Goal: Information Seeking & Learning: Learn about a topic

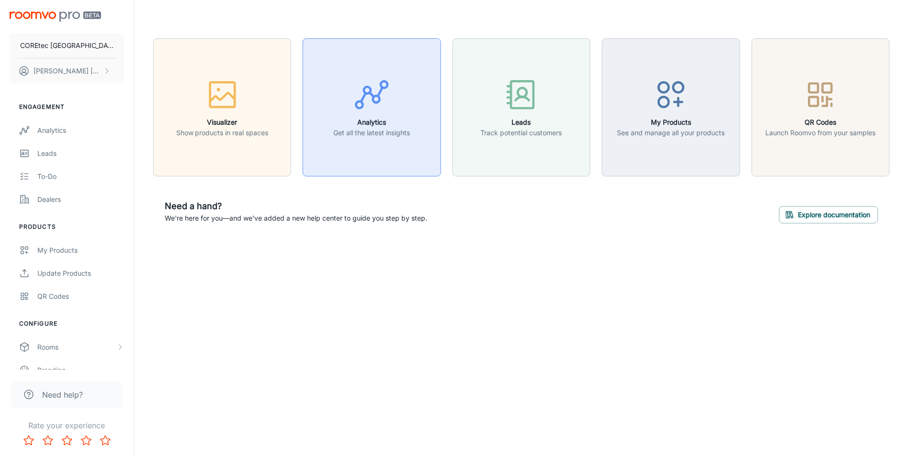
click at [392, 128] on p "Get all the latest insights" at bounding box center [372, 132] width 77 height 11
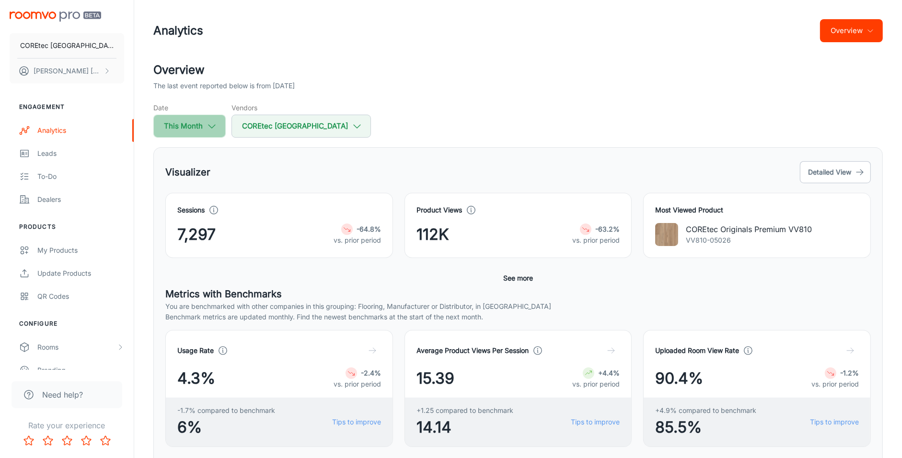
click at [210, 127] on icon "button" at bounding box center [212, 126] width 11 height 11
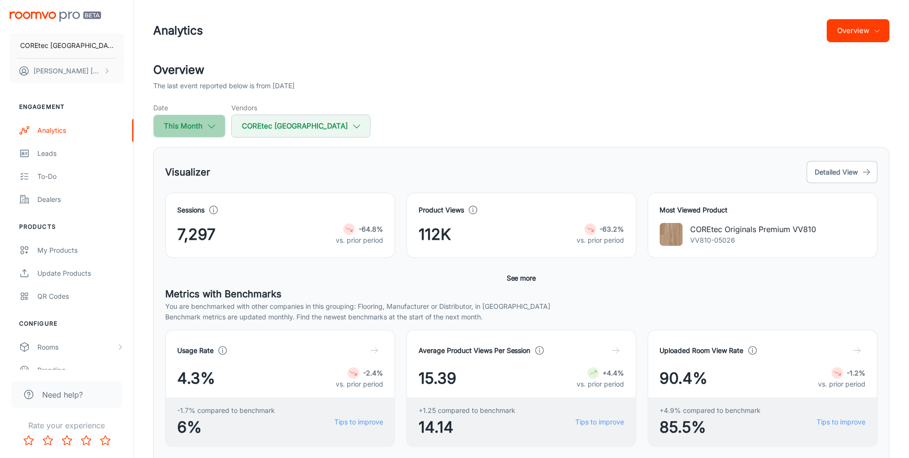
select select "7"
select select "2025"
select select "7"
select select "2025"
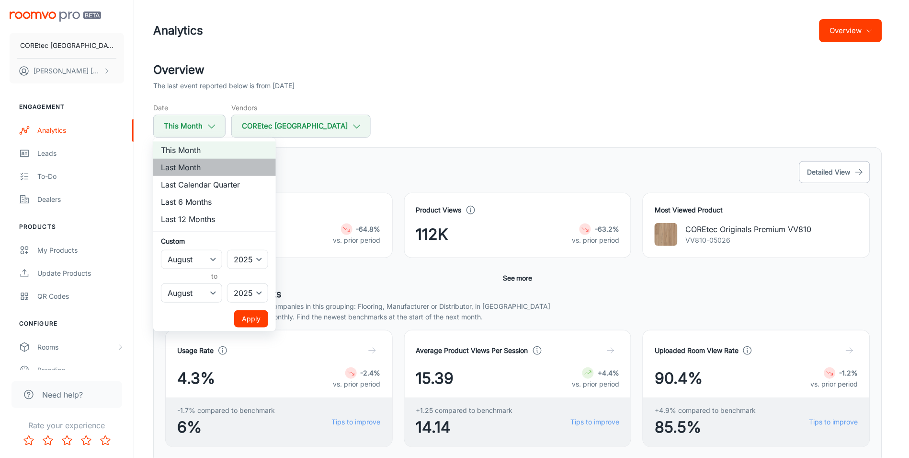
click at [192, 168] on li "Last Month" at bounding box center [214, 167] width 123 height 17
select select "6"
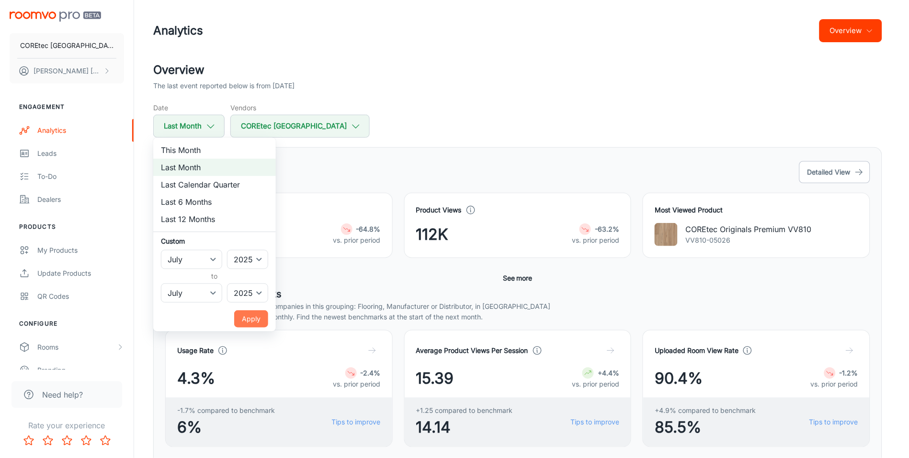
drag, startPoint x: 250, startPoint y: 321, endPoint x: 218, endPoint y: 315, distance: 32.1
click at [247, 321] on button "Apply" at bounding box center [251, 318] width 34 height 17
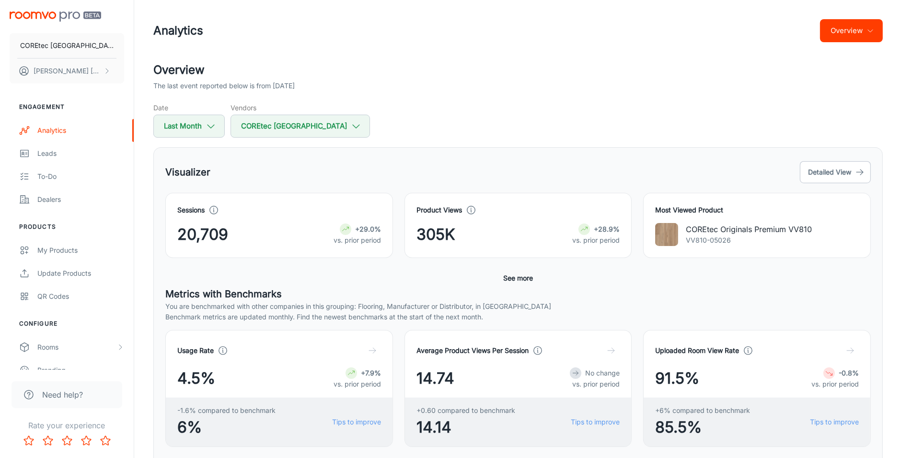
drag, startPoint x: 517, startPoint y: 277, endPoint x: 502, endPoint y: 277, distance: 14.4
click at [517, 277] on button "See more" at bounding box center [517, 277] width 37 height 17
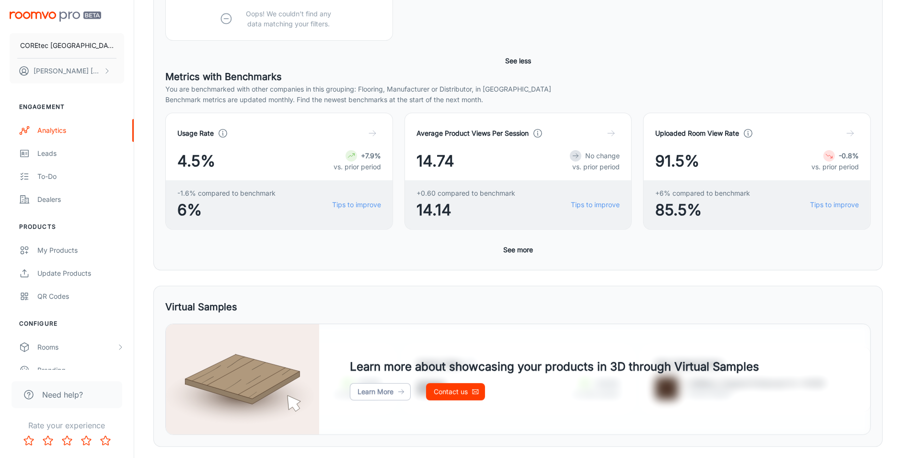
scroll to position [307, 0]
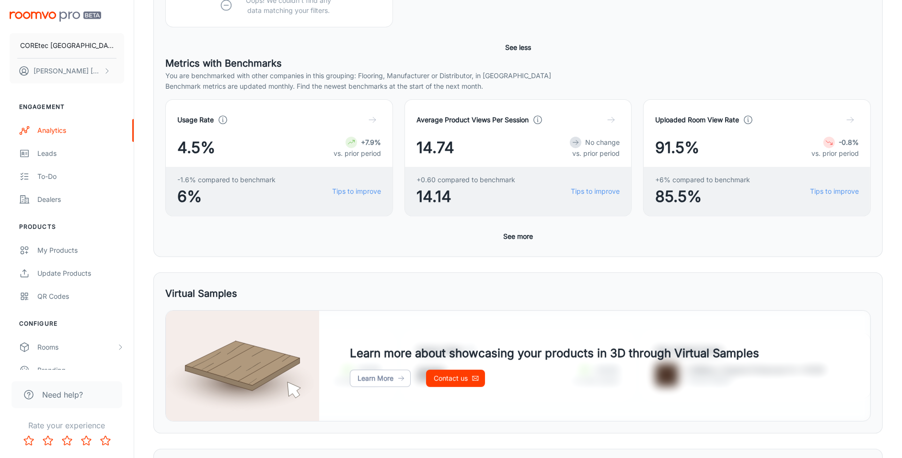
drag, startPoint x: 521, startPoint y: 235, endPoint x: 516, endPoint y: 237, distance: 5.0
click at [521, 235] on button "See more" at bounding box center [517, 236] width 37 height 17
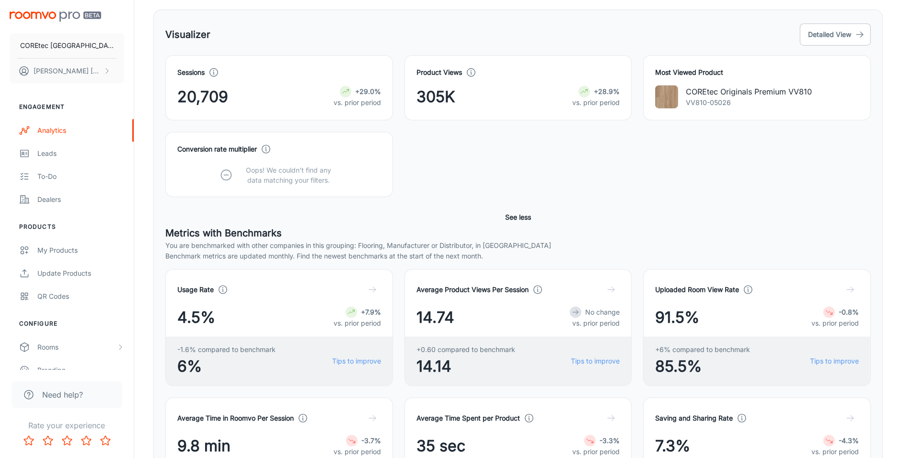
scroll to position [0, 0]
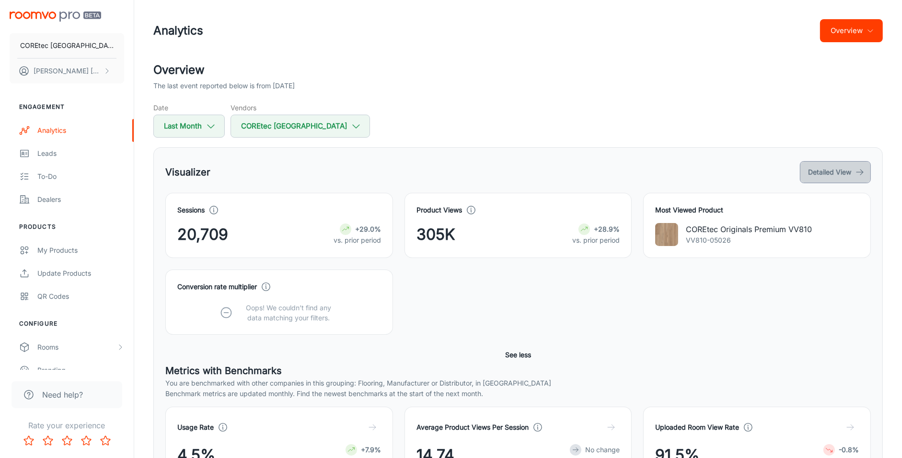
click at [840, 176] on button "Detailed View" at bounding box center [835, 172] width 71 height 22
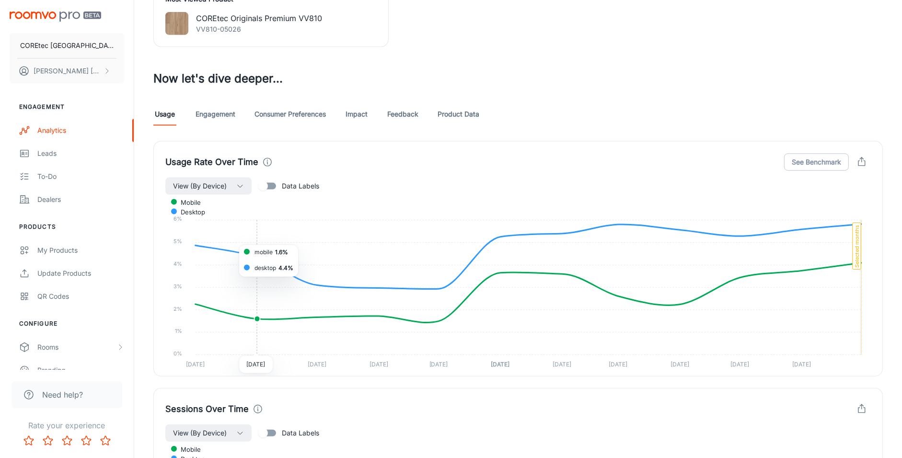
scroll to position [475, 0]
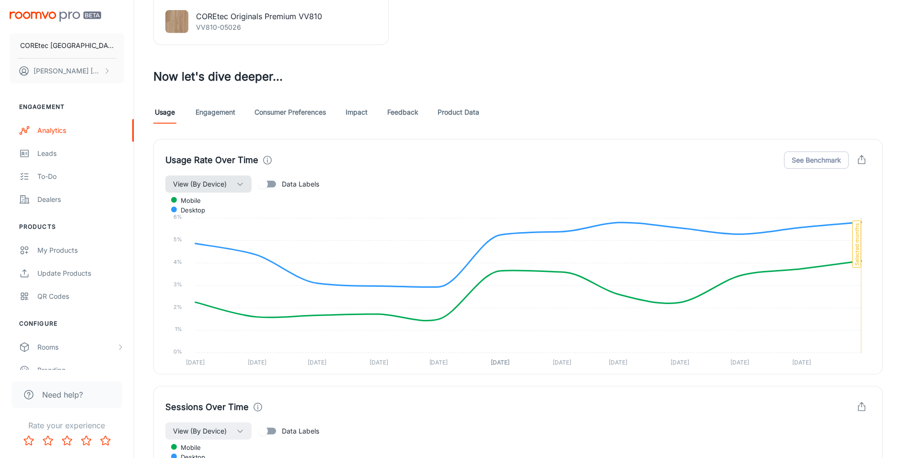
click at [224, 189] on span "View (By Device)" at bounding box center [200, 183] width 54 height 11
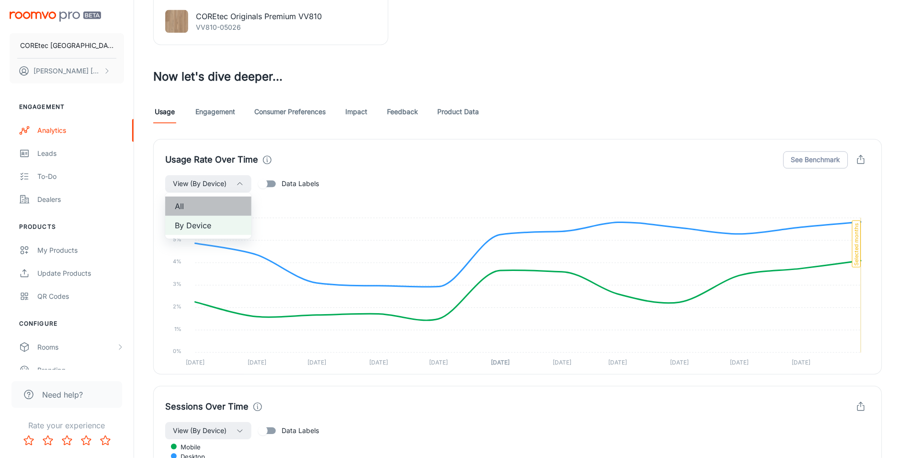
click at [210, 207] on span "All" at bounding box center [208, 205] width 67 height 11
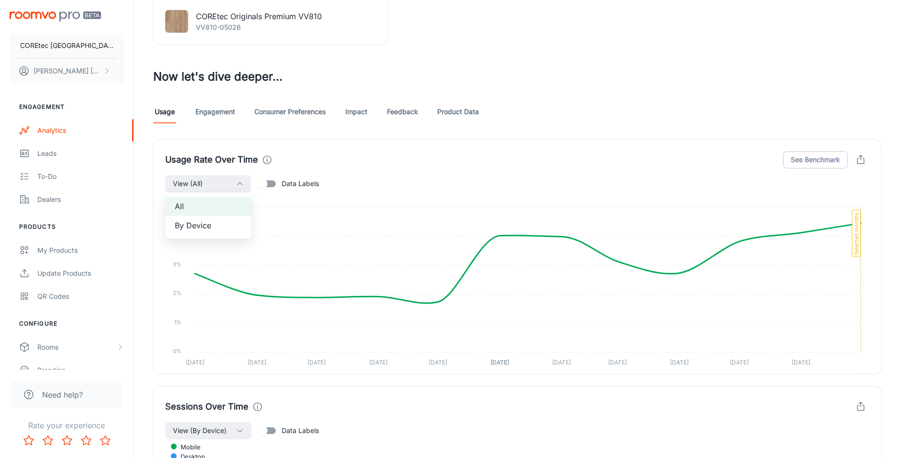
click at [274, 184] on div at bounding box center [454, 229] width 909 height 458
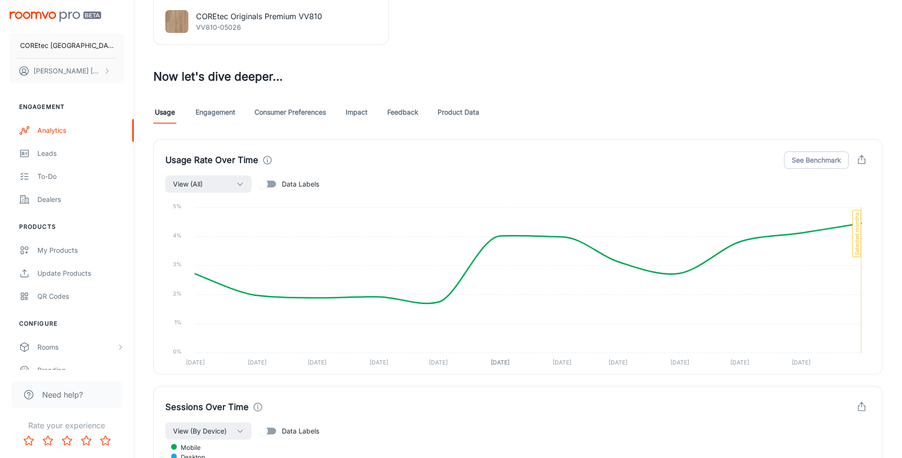
click at [271, 185] on input "Data Labels" at bounding box center [263, 184] width 55 height 18
checkbox input "true"
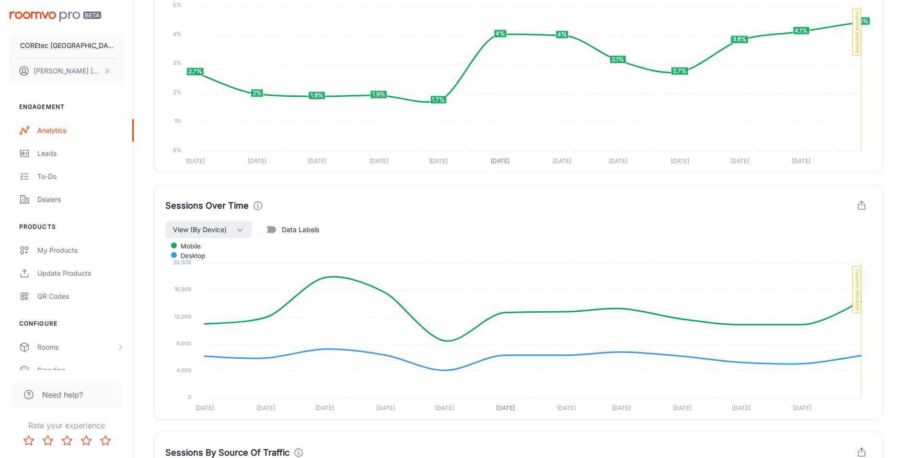
scroll to position [740, 0]
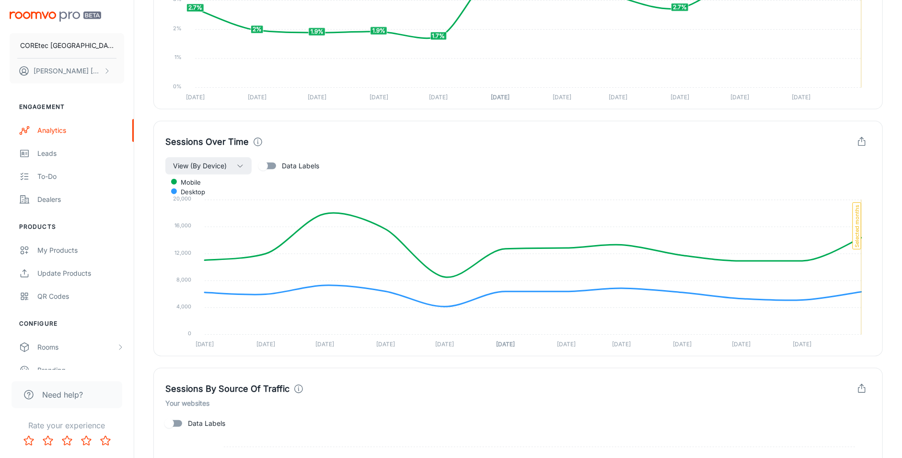
click at [263, 165] on input "Data Labels" at bounding box center [263, 166] width 55 height 18
checkbox input "true"
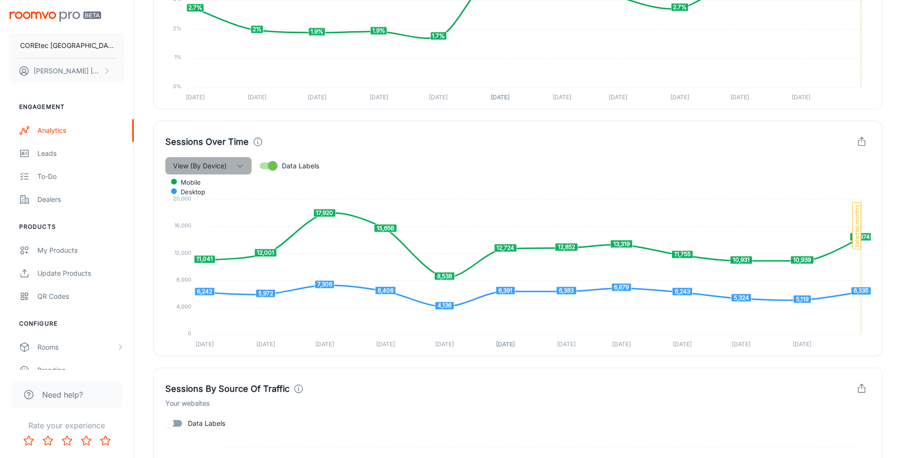
click at [239, 165] on icon "button" at bounding box center [240, 166] width 8 height 8
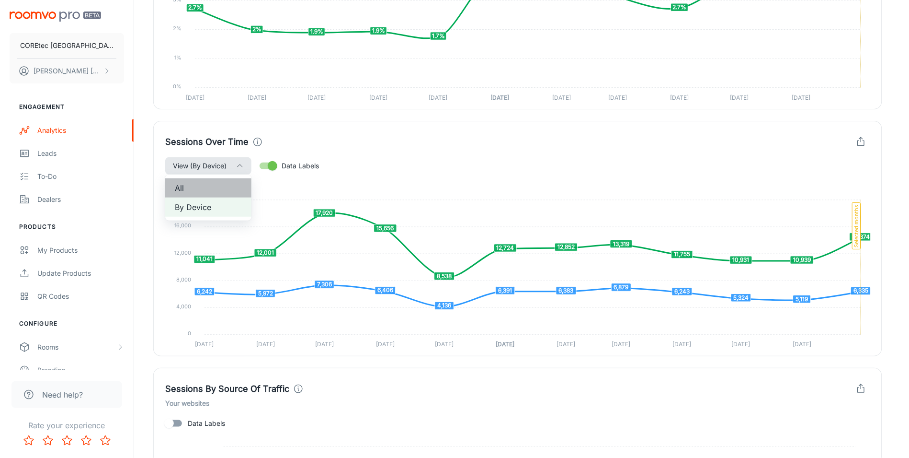
click at [222, 191] on span "All" at bounding box center [208, 187] width 67 height 11
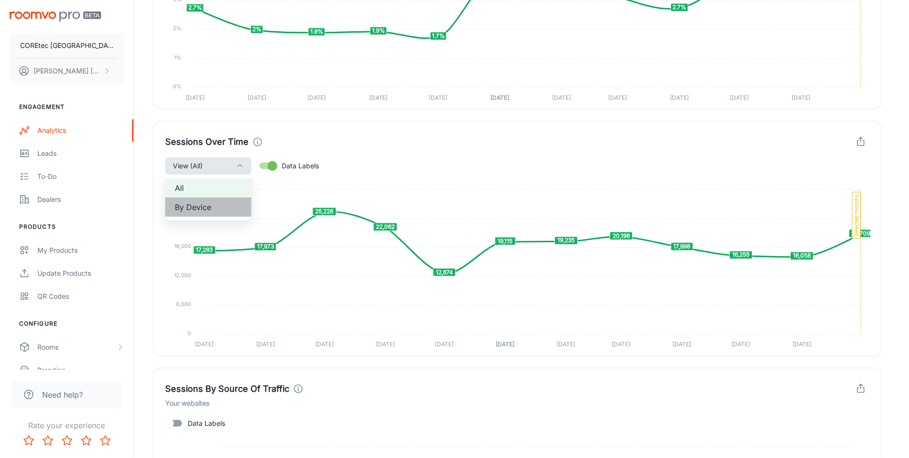
click at [213, 201] on span "By Device" at bounding box center [208, 206] width 67 height 11
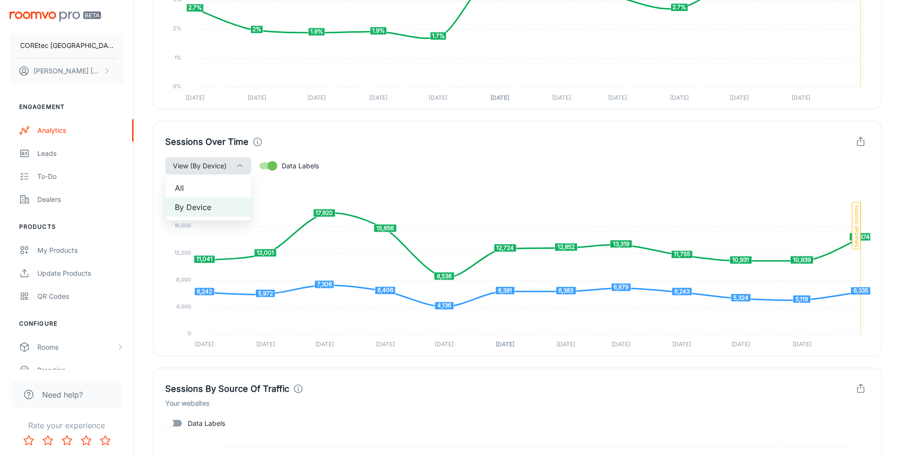
click at [215, 186] on span "All" at bounding box center [208, 187] width 67 height 11
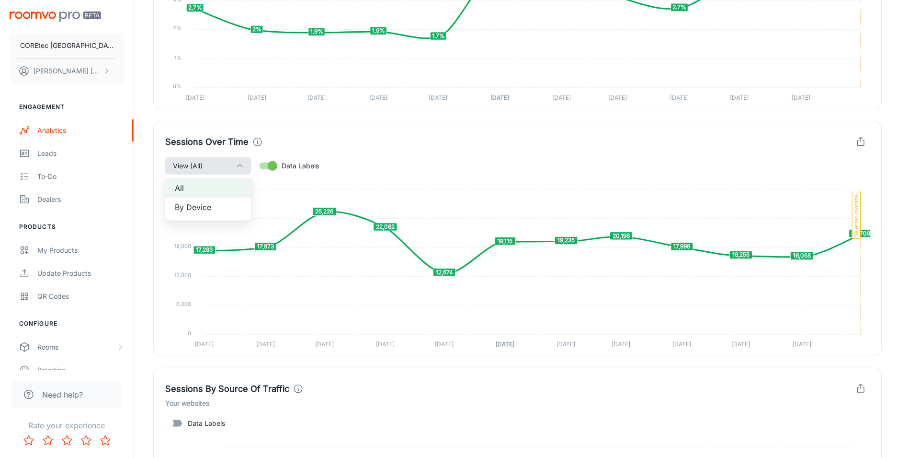
click at [816, 261] on div at bounding box center [454, 229] width 909 height 458
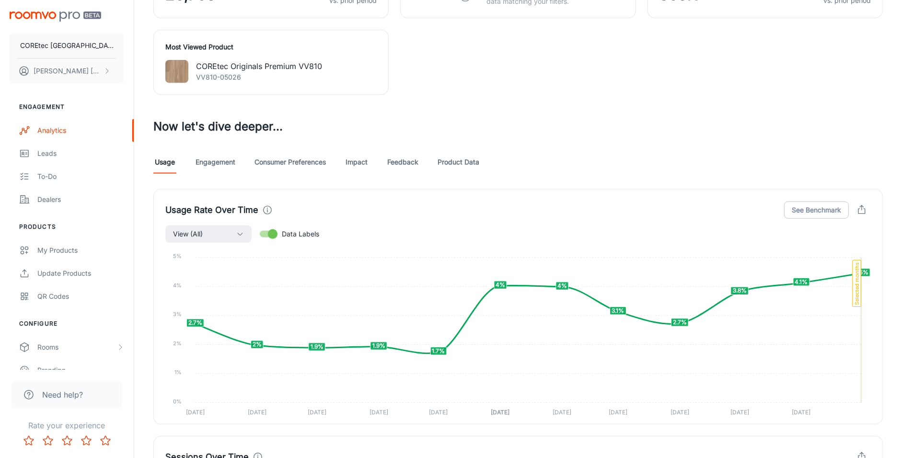
scroll to position [421, 0]
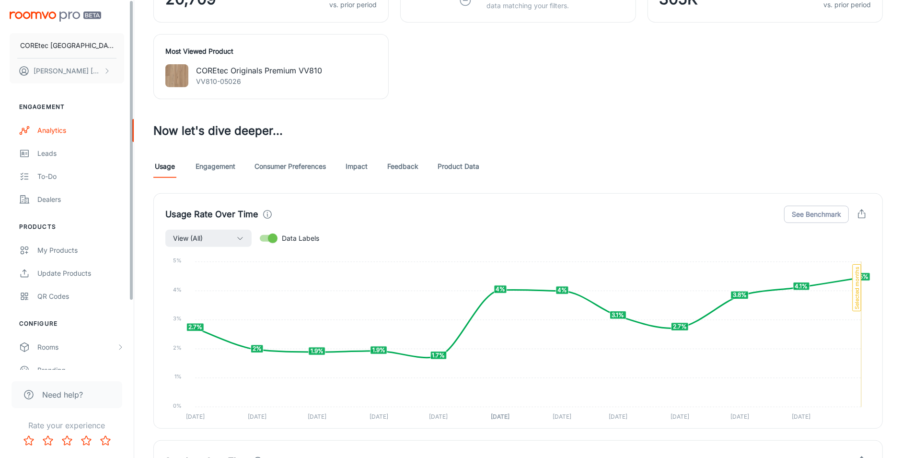
click at [228, 165] on link "Engagement" at bounding box center [215, 166] width 40 height 23
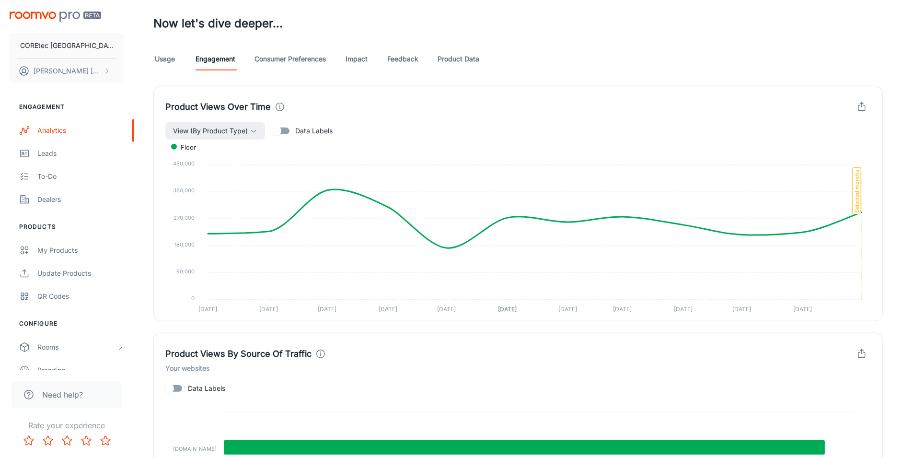
scroll to position [534, 0]
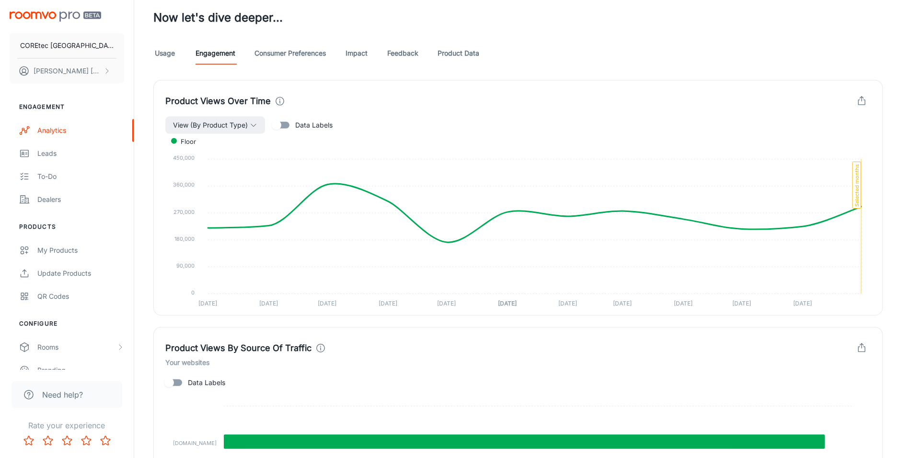
click at [283, 124] on input "Data Labels" at bounding box center [276, 125] width 55 height 18
checkbox input "true"
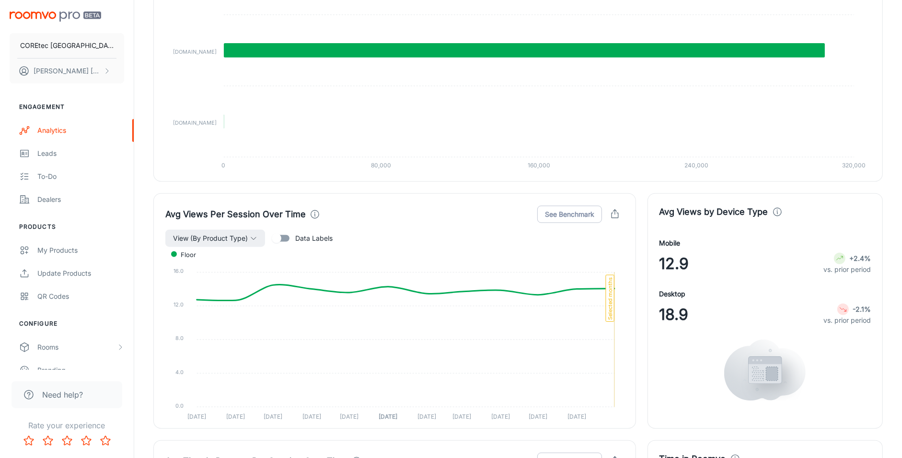
scroll to position [944, 0]
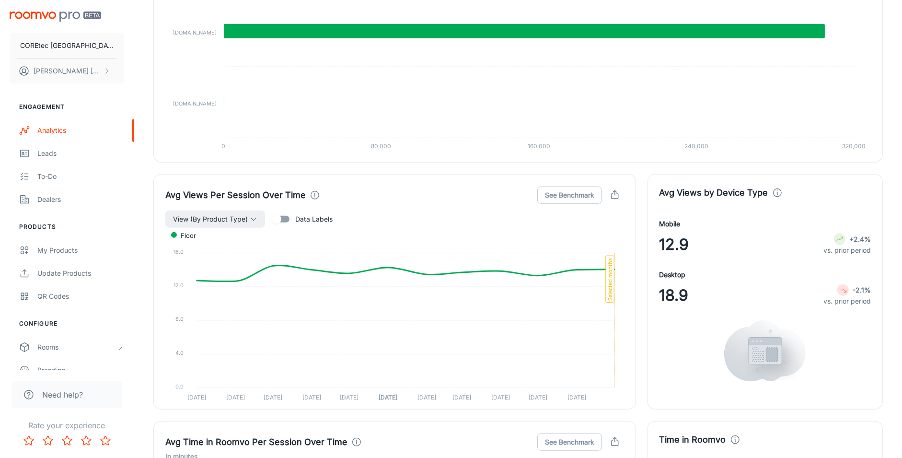
click at [287, 219] on input "Data Labels" at bounding box center [276, 219] width 55 height 18
checkbox input "true"
click at [251, 220] on icon "button" at bounding box center [254, 219] width 8 height 8
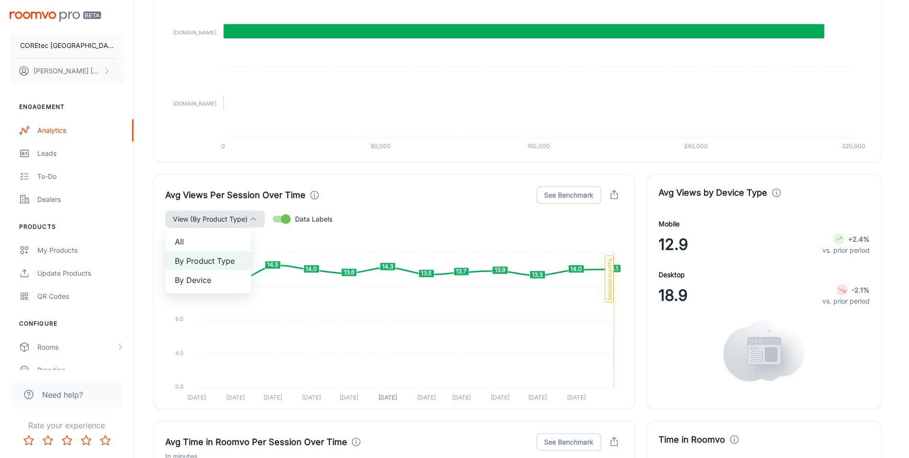
click at [251, 220] on div at bounding box center [454, 229] width 909 height 458
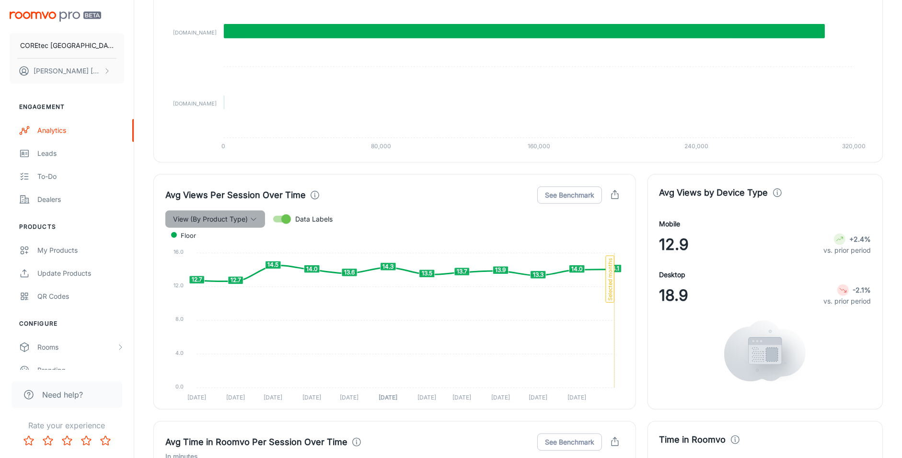
click at [248, 221] on button "View (By Product Type)" at bounding box center [215, 218] width 100 height 17
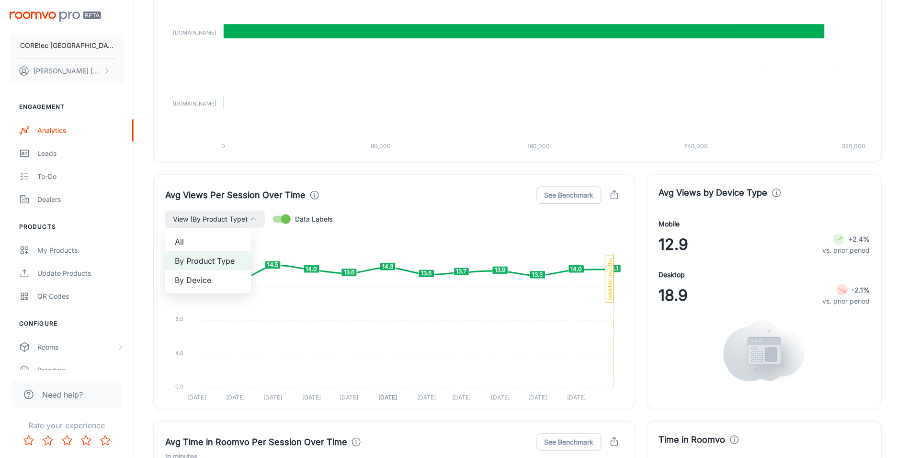
click at [219, 285] on span "By Device" at bounding box center [208, 279] width 67 height 11
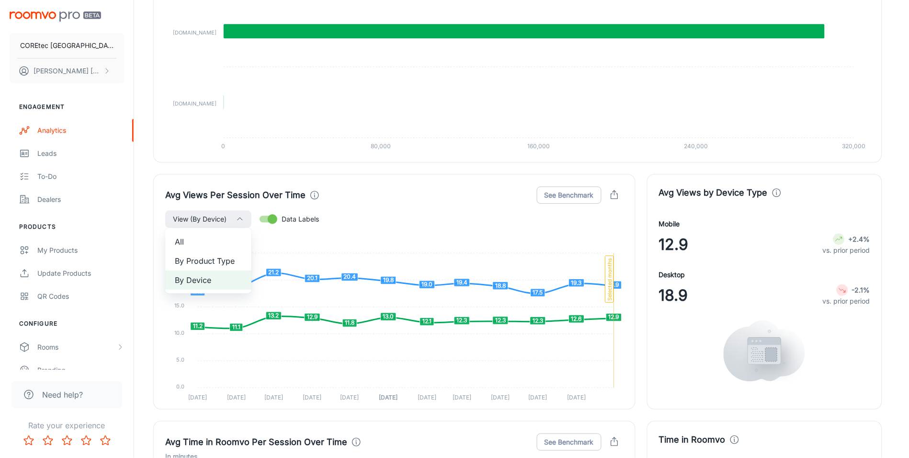
click at [227, 261] on span "By Product Type" at bounding box center [208, 260] width 67 height 11
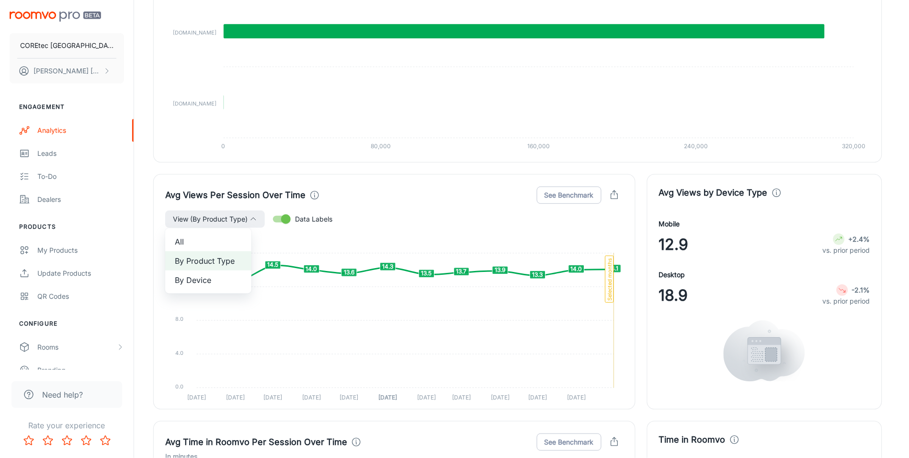
click at [620, 270] on div at bounding box center [454, 229] width 909 height 458
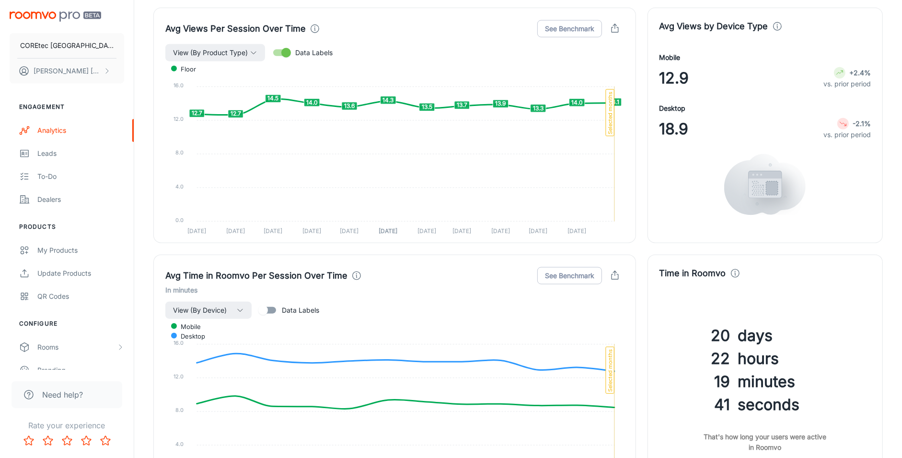
scroll to position [1176, 0]
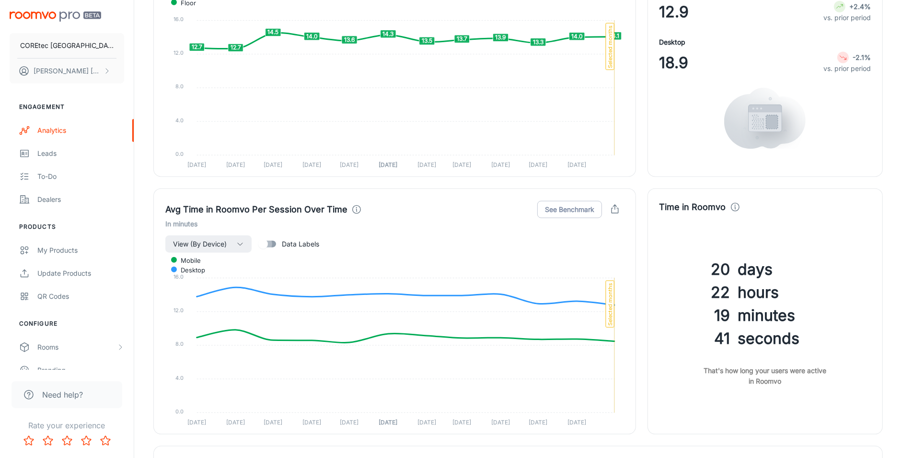
click at [273, 243] on input "Data Labels" at bounding box center [263, 244] width 55 height 18
checkbox input "true"
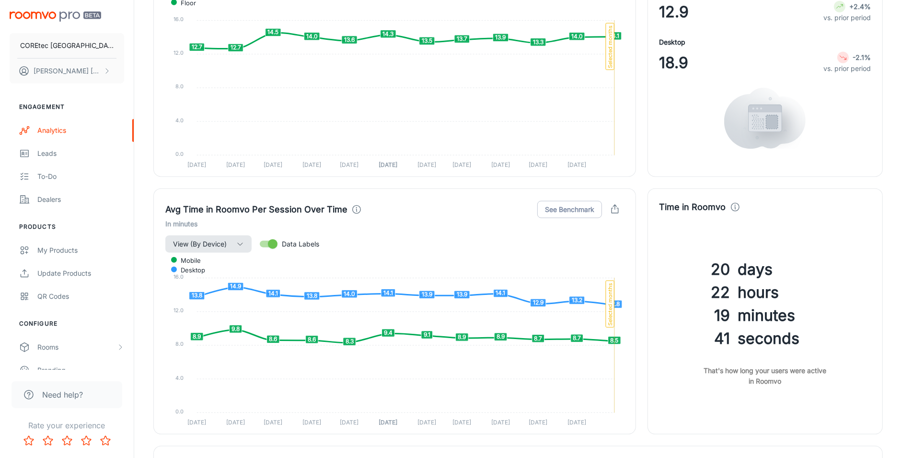
click at [232, 245] on button "View (By Device)" at bounding box center [208, 243] width 86 height 17
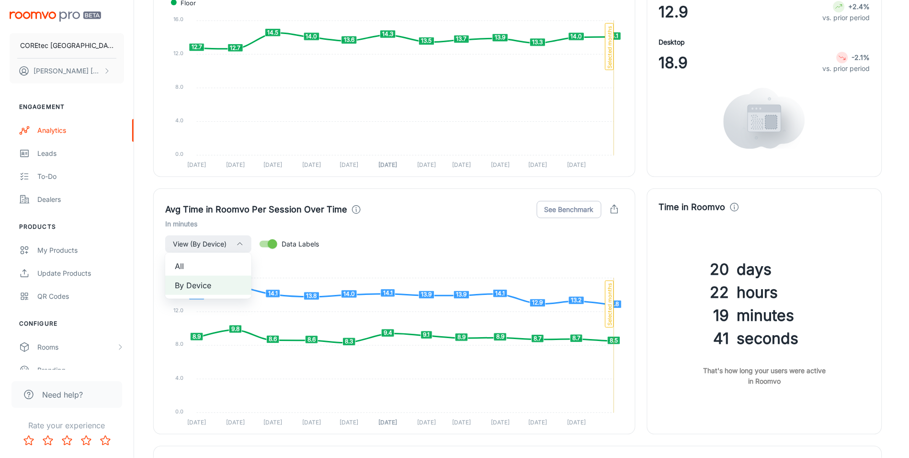
click at [207, 267] on span "All" at bounding box center [208, 265] width 67 height 11
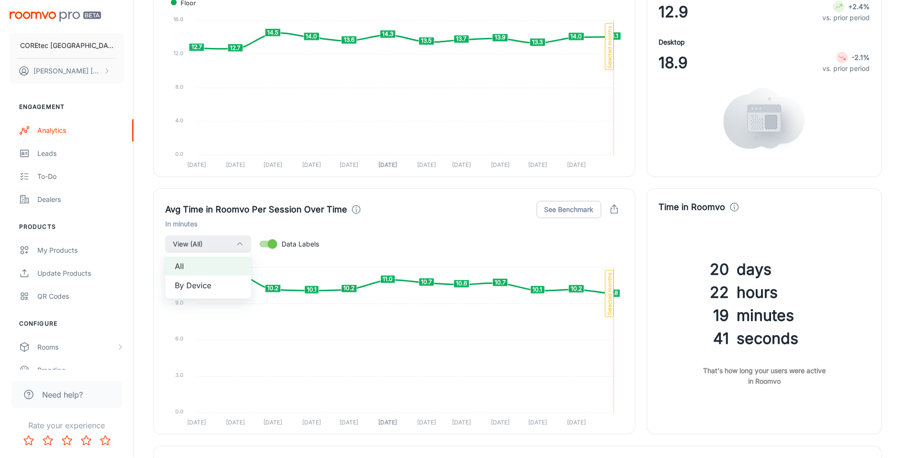
click at [237, 328] on div at bounding box center [454, 229] width 909 height 458
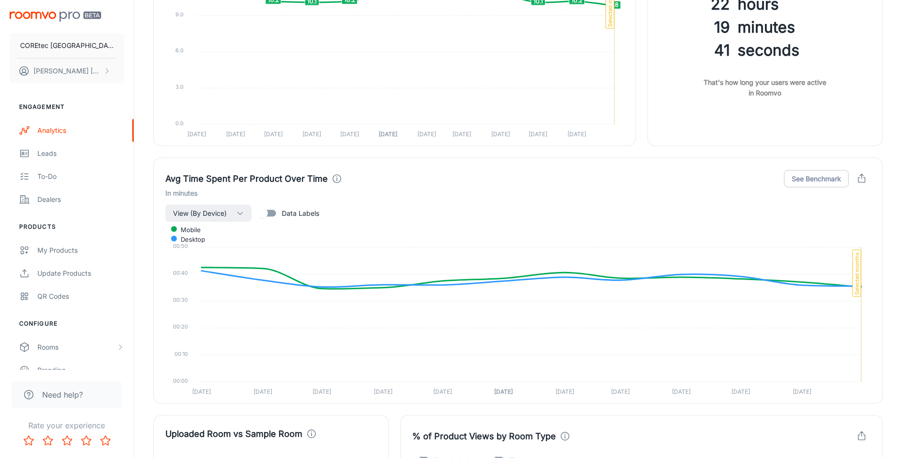
scroll to position [1469, 0]
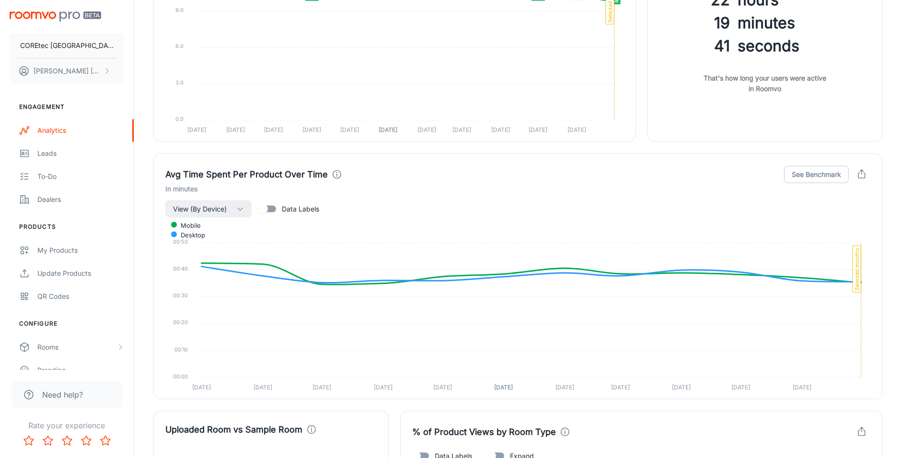
click at [274, 208] on input "Data Labels" at bounding box center [263, 209] width 55 height 18
checkbox input "true"
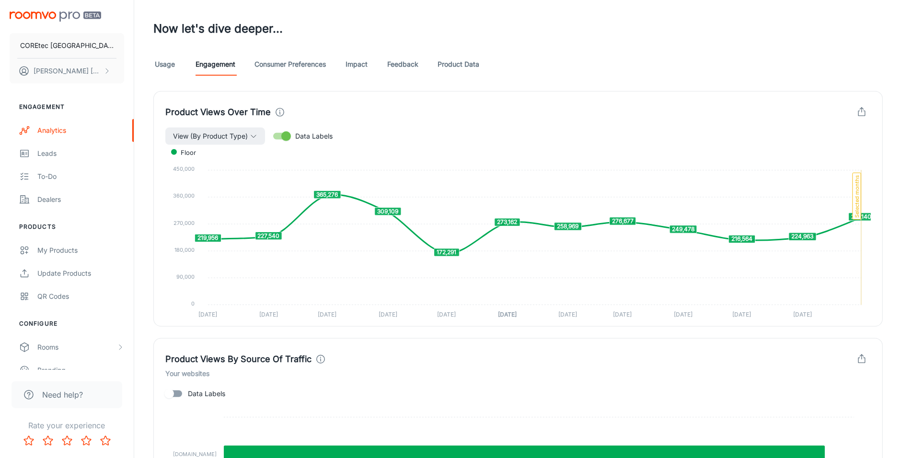
scroll to position [462, 0]
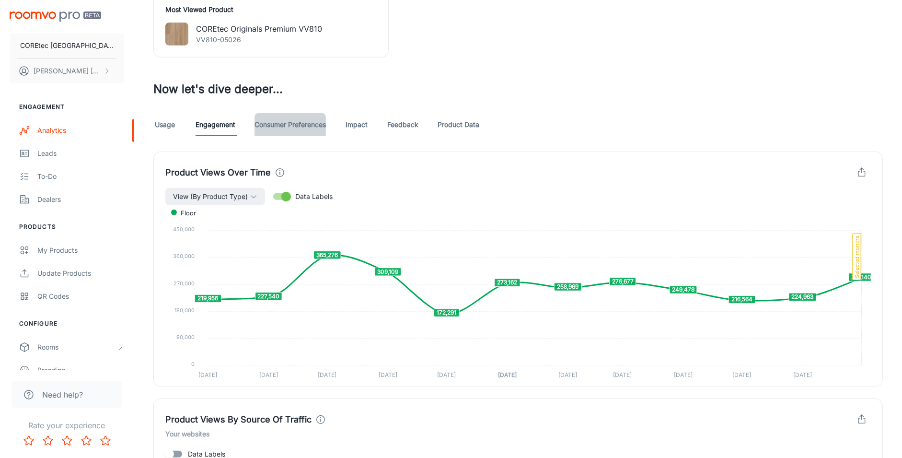
click at [280, 129] on link "Consumer Preferences" at bounding box center [289, 124] width 71 height 23
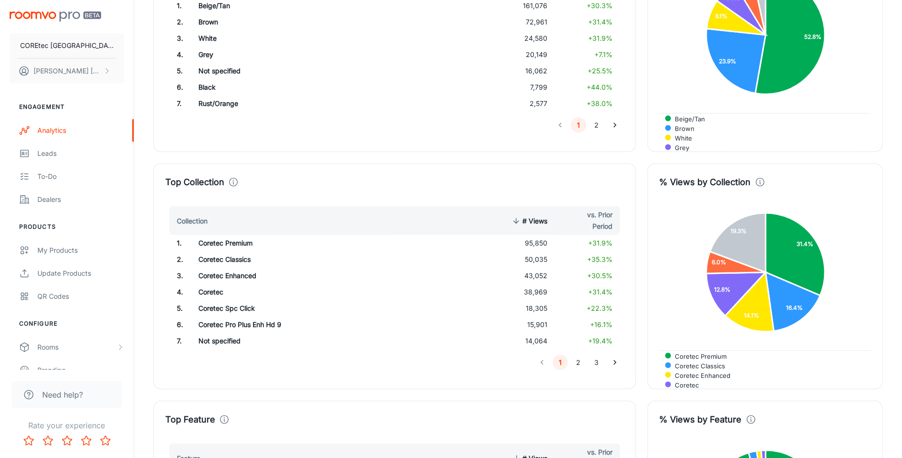
scroll to position [1278, 0]
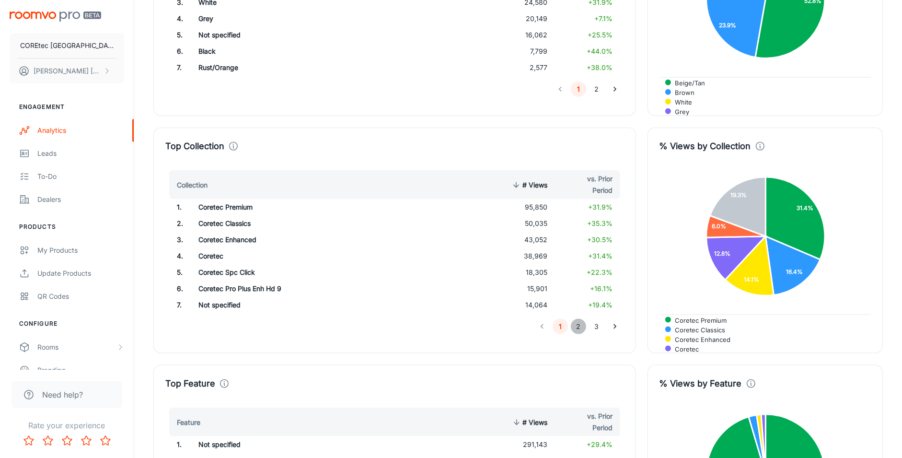
click at [574, 328] on button "2" at bounding box center [578, 326] width 15 height 15
click at [564, 329] on button "1" at bounding box center [559, 326] width 15 height 15
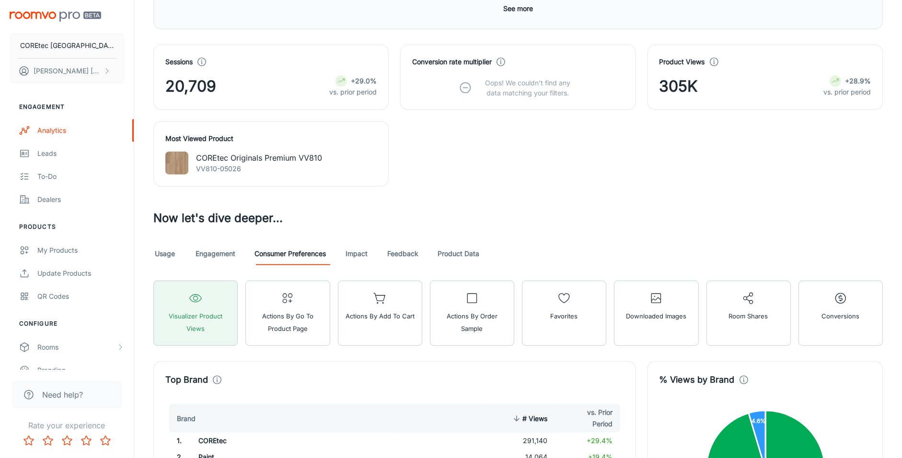
scroll to position [340, 0]
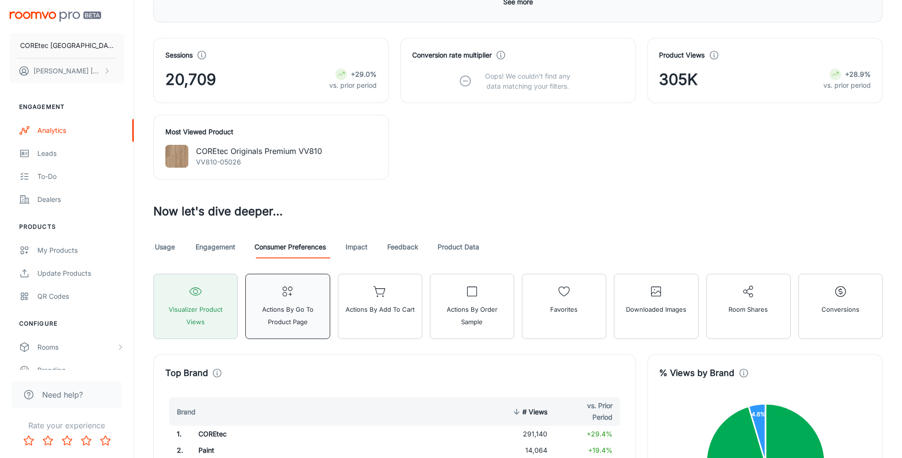
click at [306, 317] on span "Actions by Go To Product Page" at bounding box center [288, 315] width 72 height 25
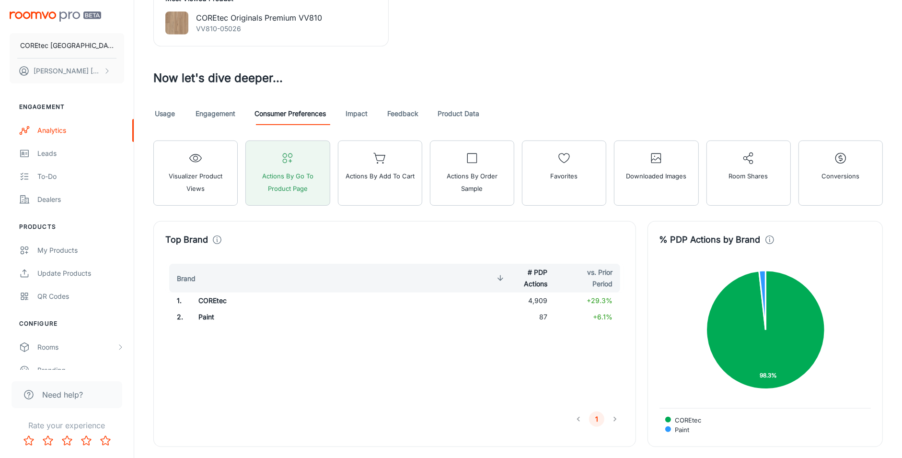
scroll to position [457, 0]
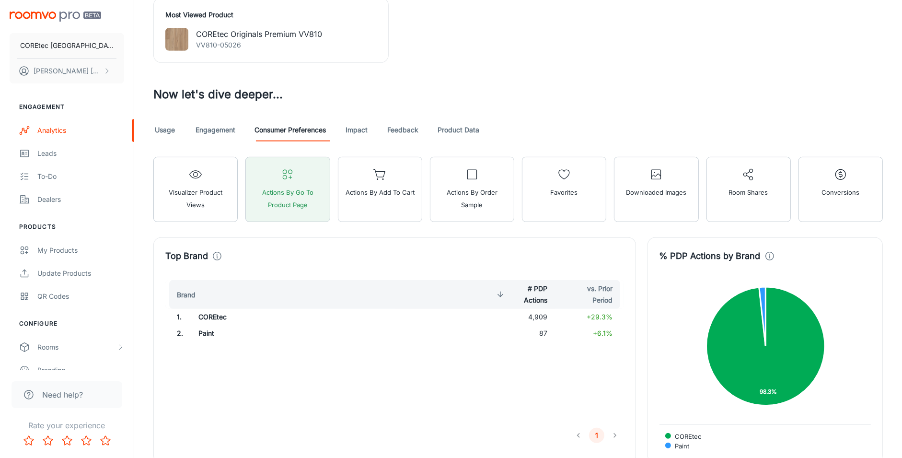
click at [208, 126] on link "Engagement" at bounding box center [215, 129] width 40 height 23
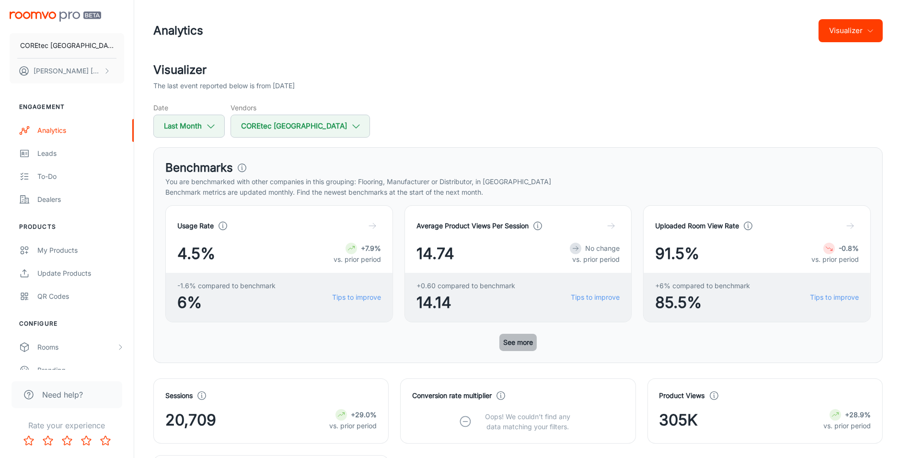
click at [516, 342] on button "See more" at bounding box center [517, 341] width 37 height 17
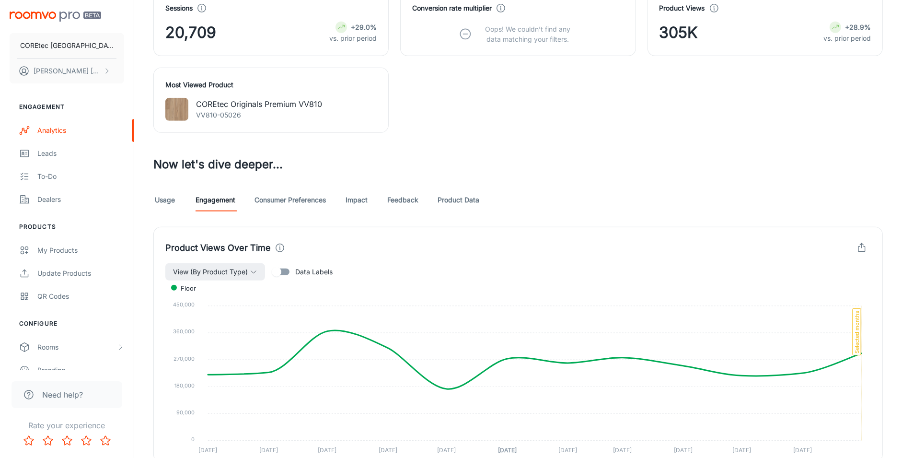
scroll to position [683, 0]
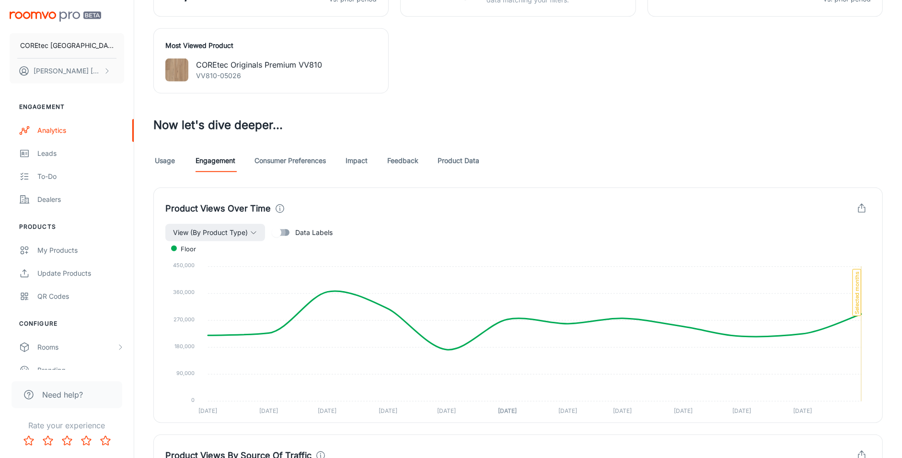
click at [285, 235] on input "Data Labels" at bounding box center [276, 232] width 55 height 18
checkbox input "true"
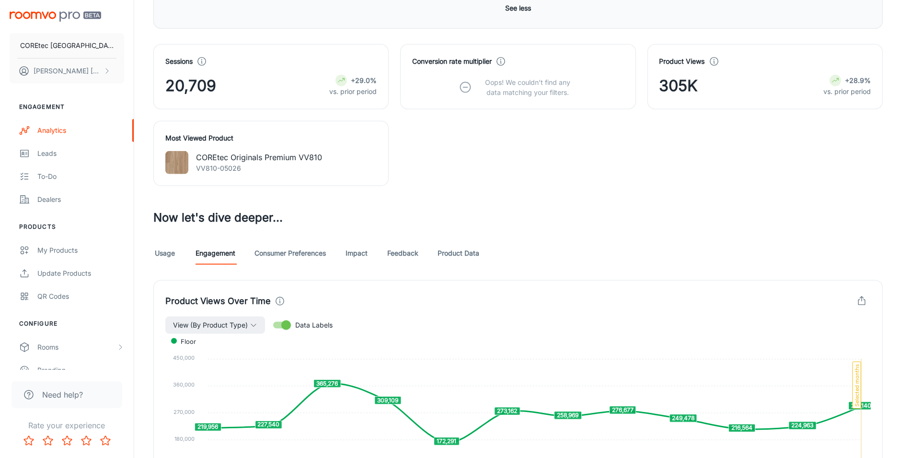
scroll to position [597, 0]
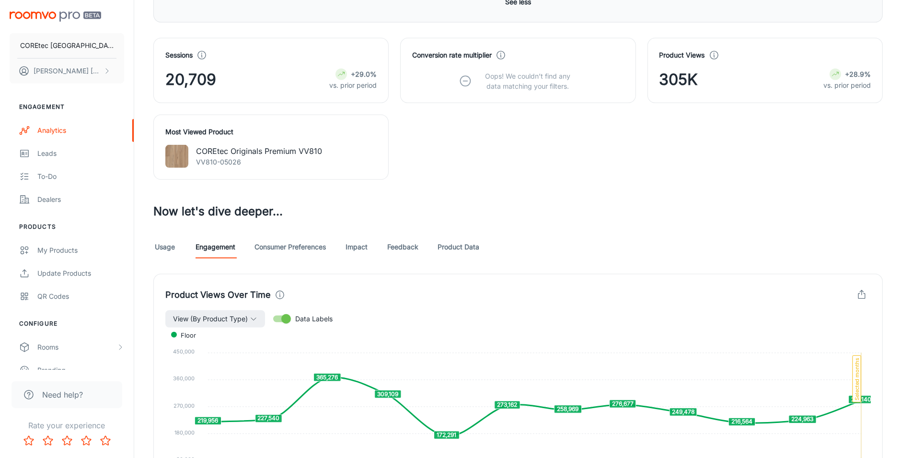
click at [166, 250] on link "Usage" at bounding box center [164, 246] width 23 height 23
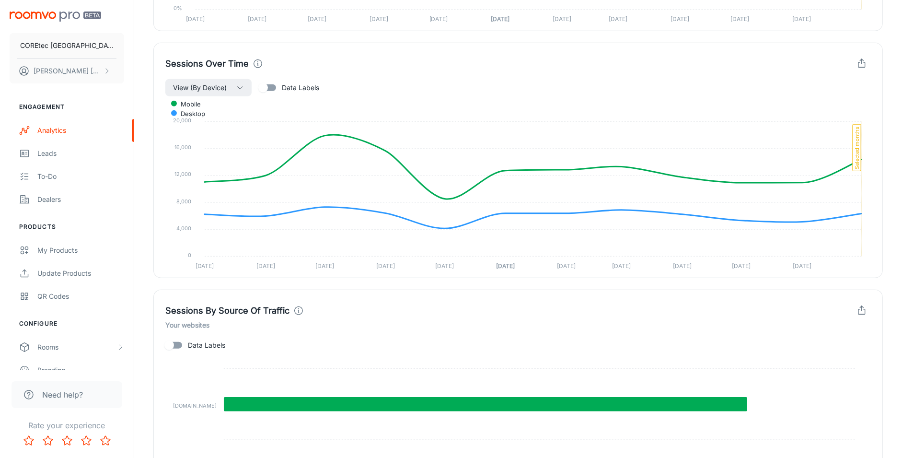
scroll to position [1074, 0]
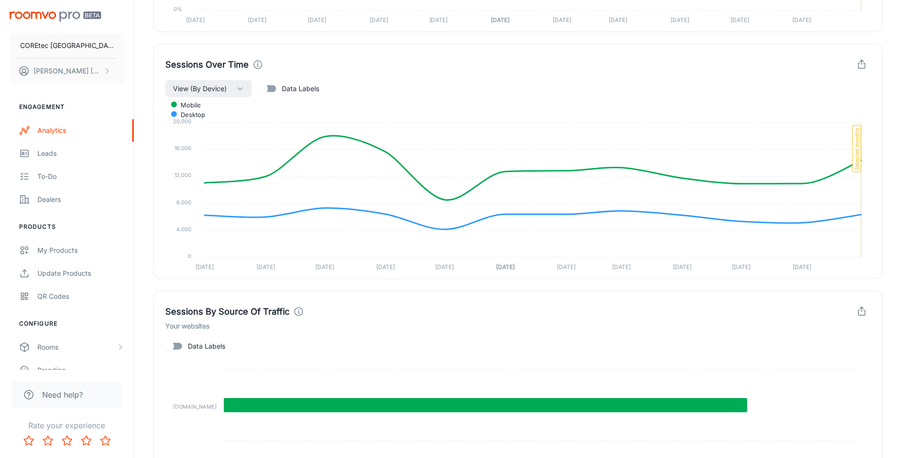
click at [269, 92] on input "Data Labels" at bounding box center [263, 89] width 55 height 18
checkbox input "true"
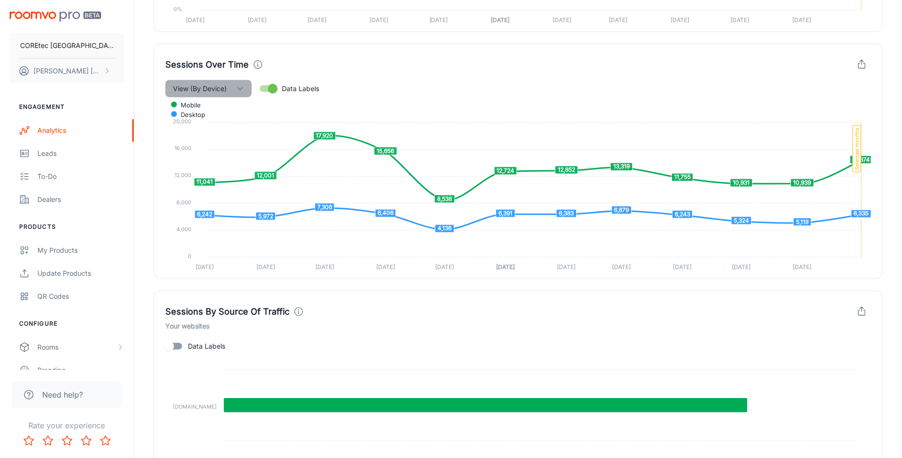
click at [237, 85] on icon "button" at bounding box center [240, 89] width 8 height 8
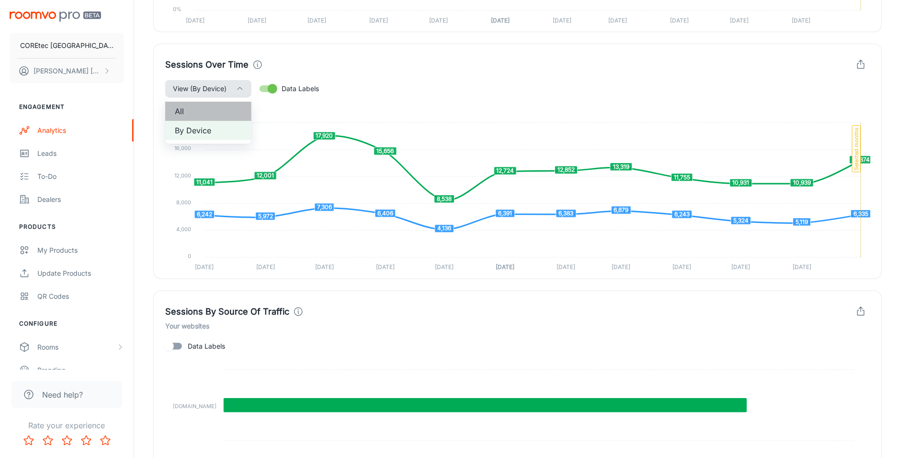
click at [224, 113] on span "All" at bounding box center [208, 110] width 67 height 11
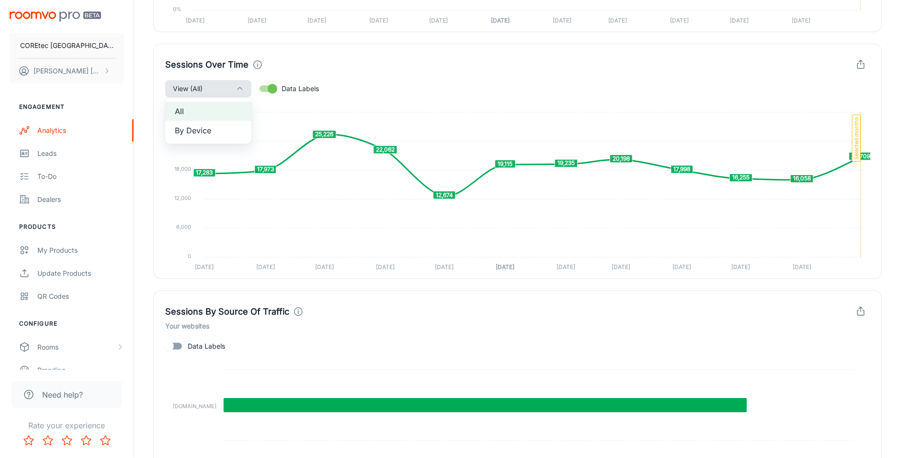
click at [821, 206] on div at bounding box center [454, 229] width 909 height 458
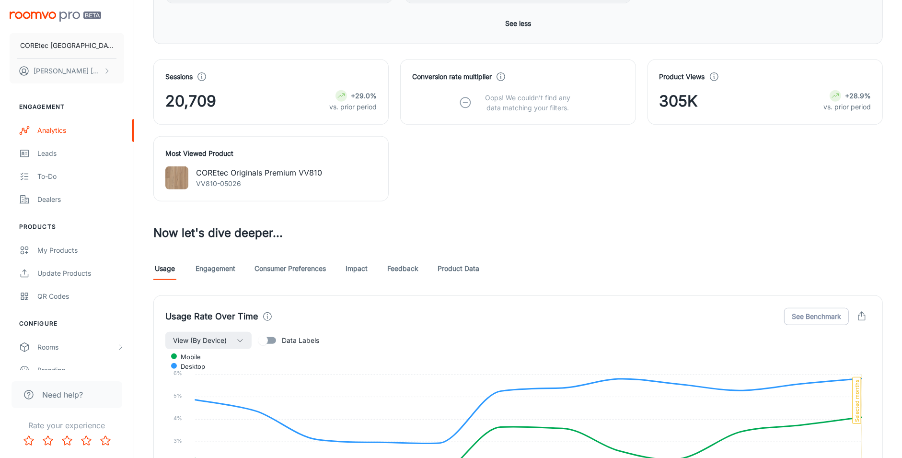
scroll to position [570, 0]
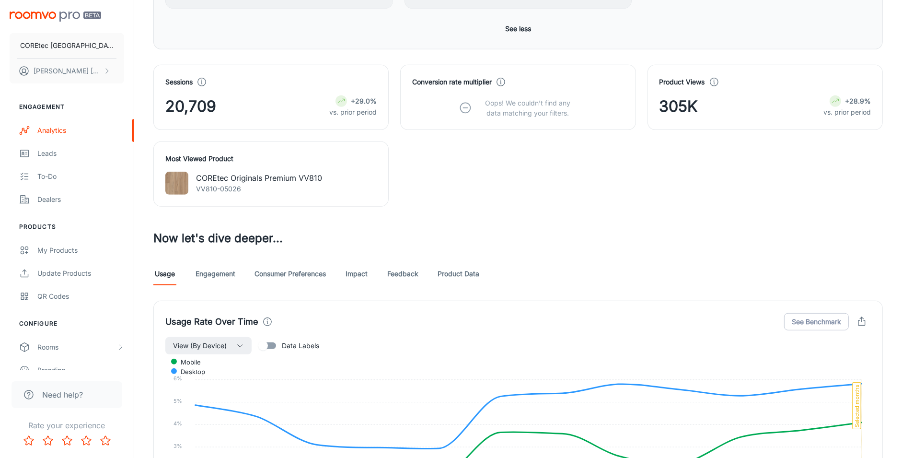
click at [273, 168] on div "Most Viewed Product COREtec Originals Premium VV810 VV810-05026" at bounding box center [270, 173] width 235 height 65
drag, startPoint x: 212, startPoint y: 171, endPoint x: 252, endPoint y: 182, distance: 41.7
click at [212, 171] on div "Most Viewed Product COREtec Originals Premium VV810 VV810-05026" at bounding box center [270, 173] width 235 height 65
click at [298, 270] on link "Consumer Preferences" at bounding box center [289, 273] width 71 height 23
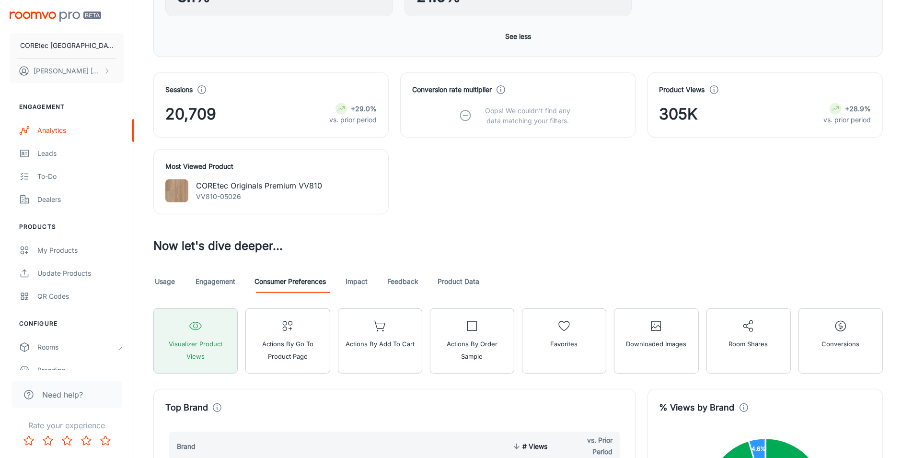
scroll to position [626, 0]
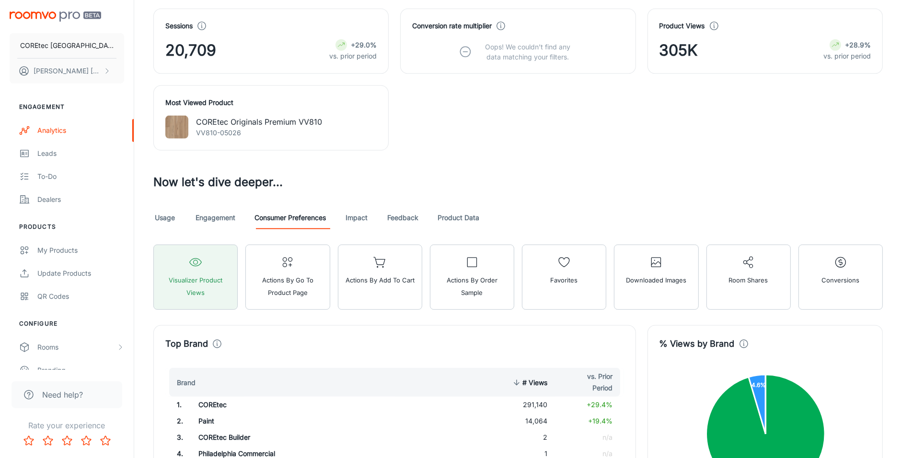
click at [459, 216] on link "Product Data" at bounding box center [458, 217] width 42 height 23
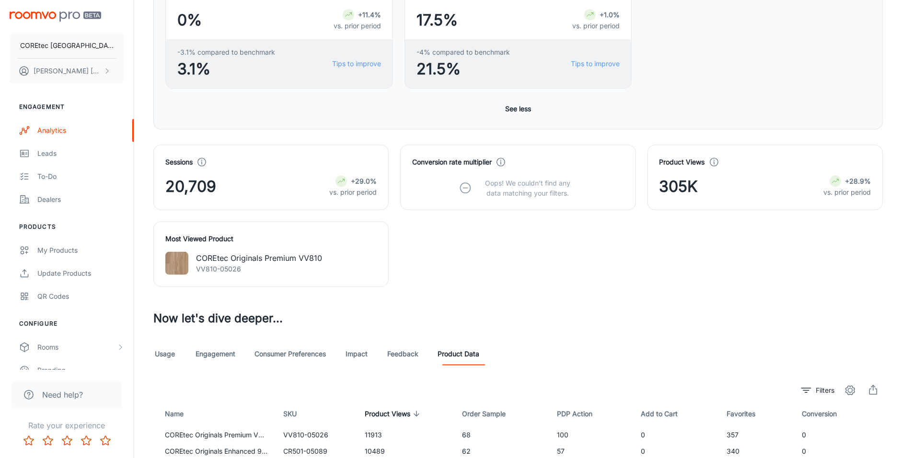
scroll to position [683, 0]
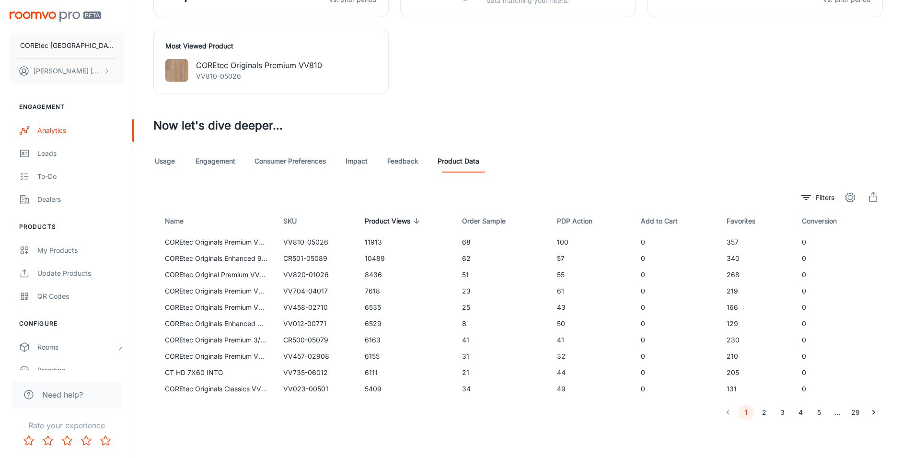
click at [765, 413] on button "2" at bounding box center [764, 411] width 15 height 15
click at [748, 413] on button "1" at bounding box center [745, 411] width 15 height 15
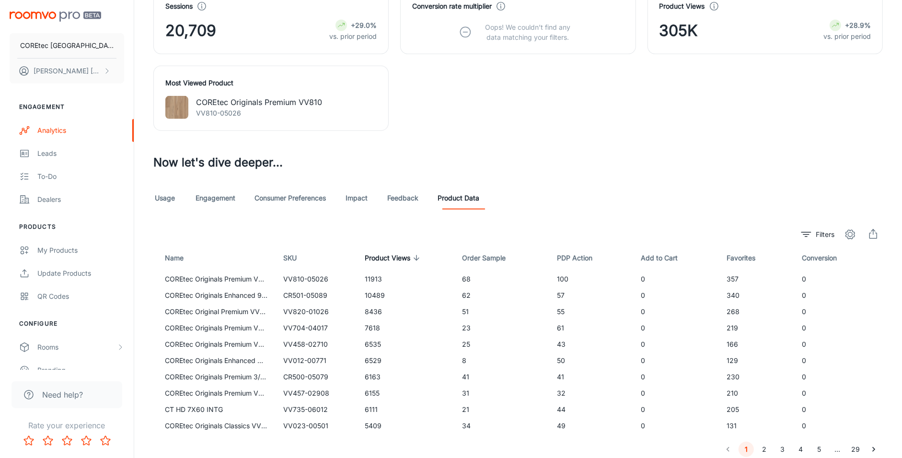
scroll to position [645, 0]
click at [366, 197] on link "Impact" at bounding box center [356, 198] width 23 height 23
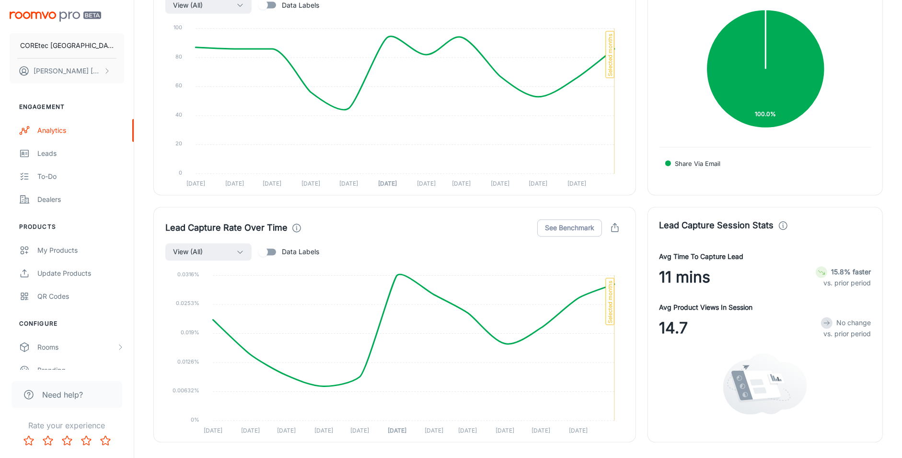
scroll to position [1882, 0]
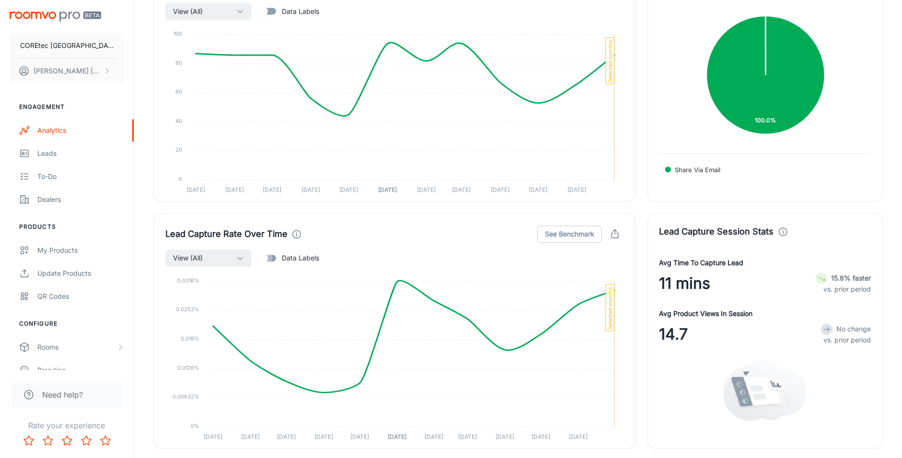
click at [276, 256] on input "Data Labels" at bounding box center [263, 258] width 55 height 18
checkbox input "true"
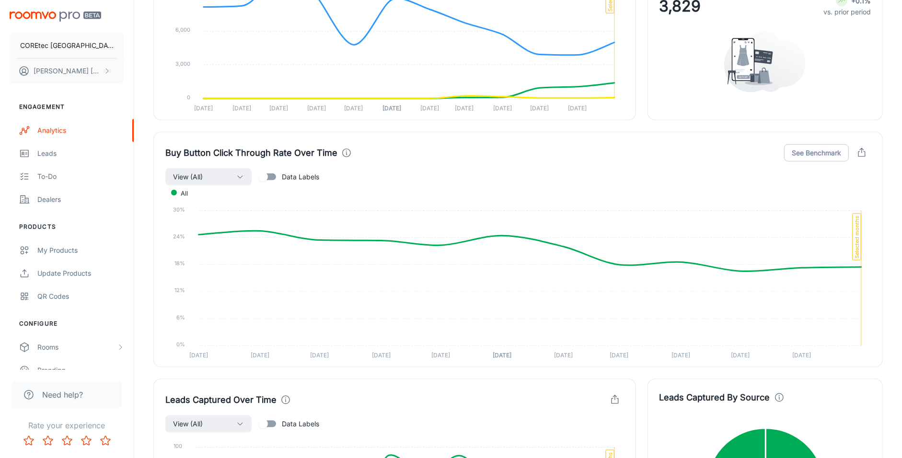
scroll to position [1428, 0]
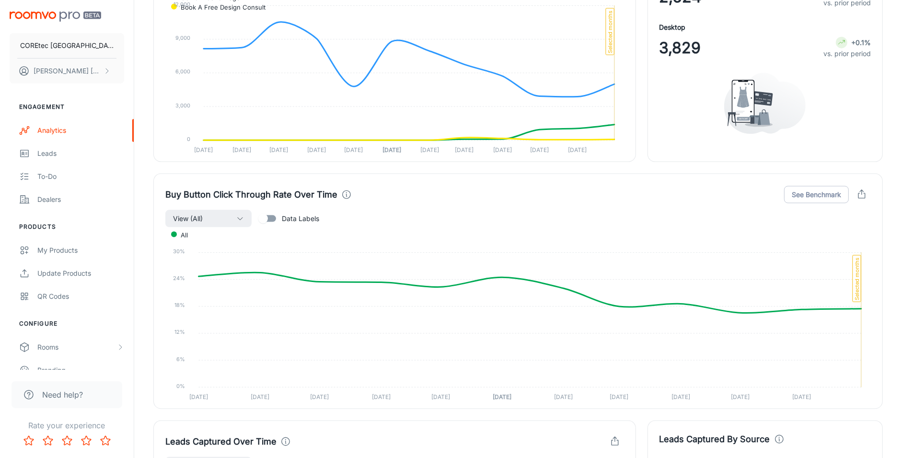
click at [272, 217] on input "Data Labels" at bounding box center [263, 218] width 55 height 18
checkbox input "true"
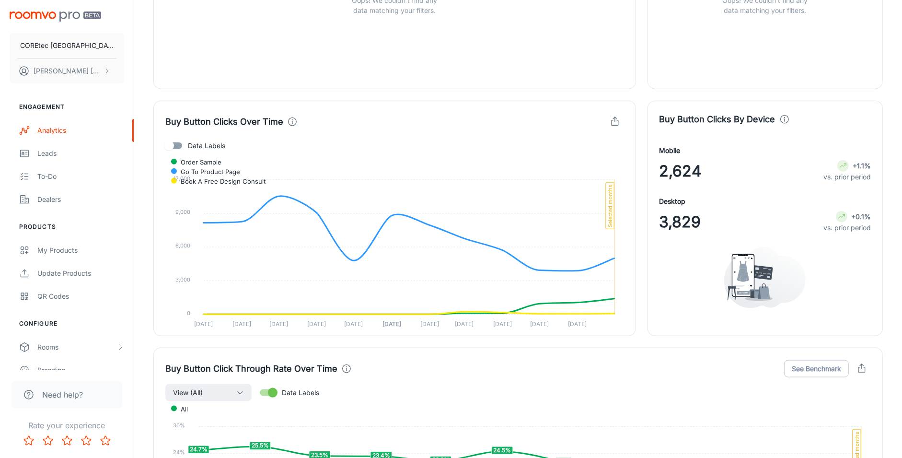
scroll to position [1252, 0]
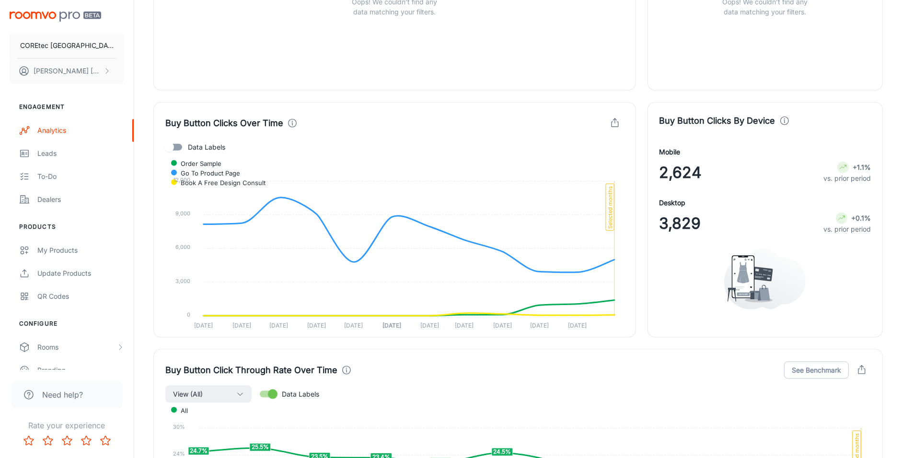
click at [174, 149] on input "Data Labels" at bounding box center [169, 147] width 55 height 18
checkbox input "true"
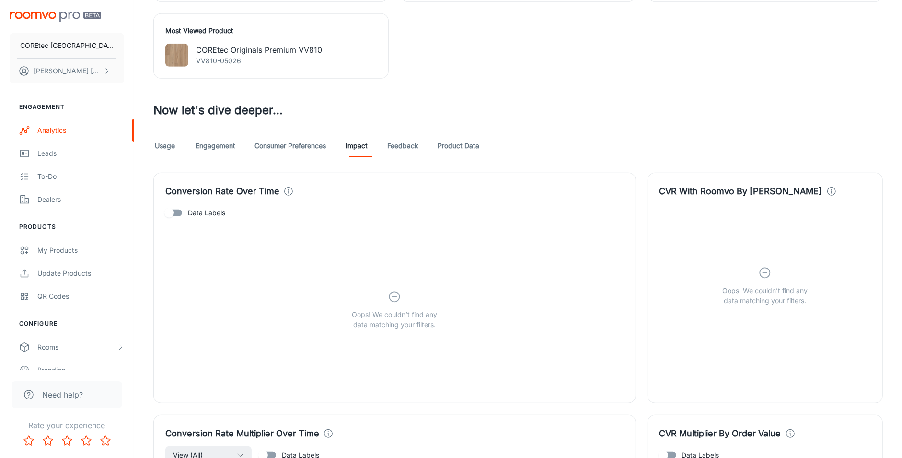
scroll to position [646, 0]
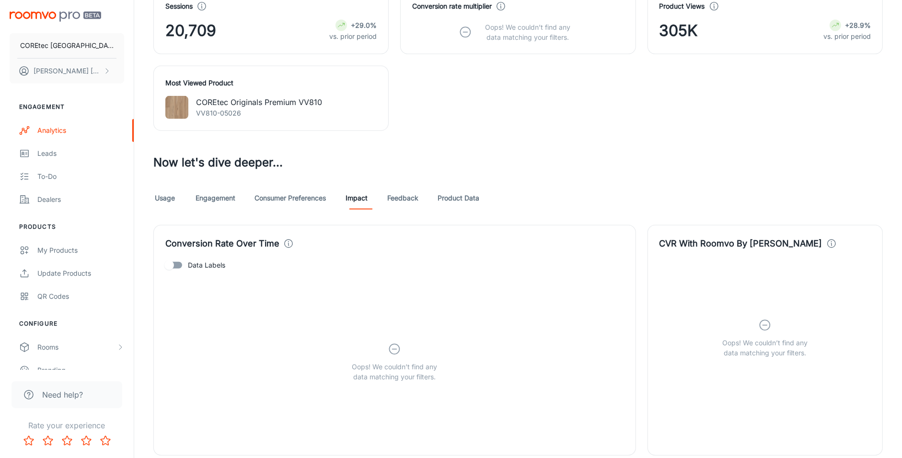
click at [161, 195] on link "Usage" at bounding box center [164, 197] width 23 height 23
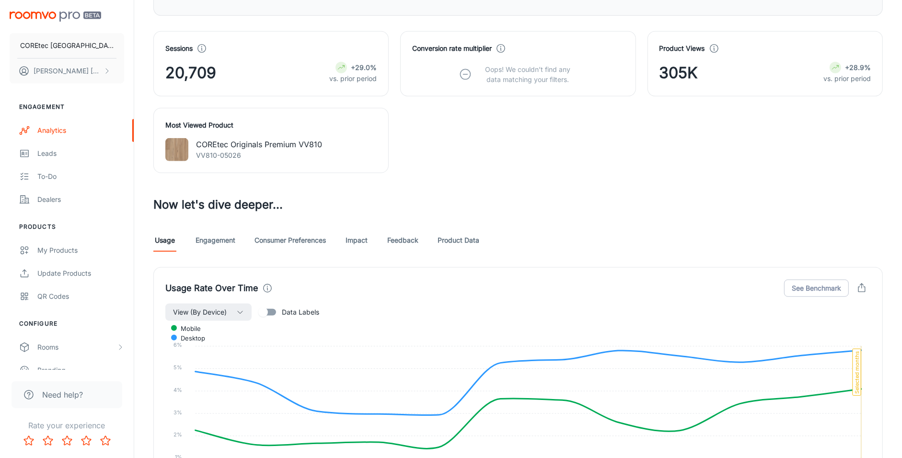
scroll to position [655, 0]
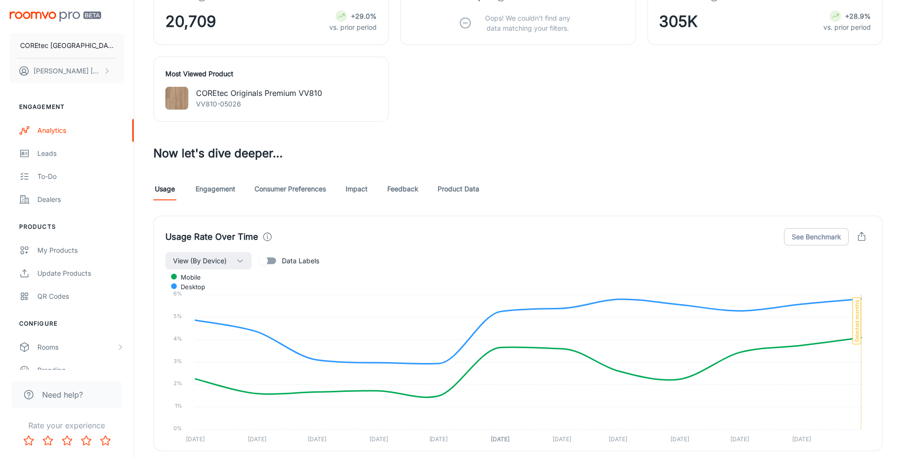
click at [227, 186] on link "Engagement" at bounding box center [215, 188] width 40 height 23
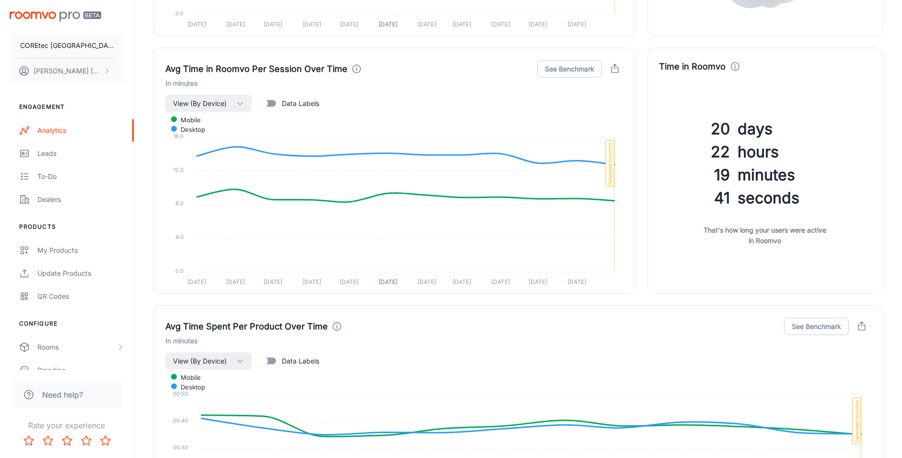
scroll to position [1573, 0]
click at [232, 103] on button "View (By Device)" at bounding box center [208, 104] width 86 height 17
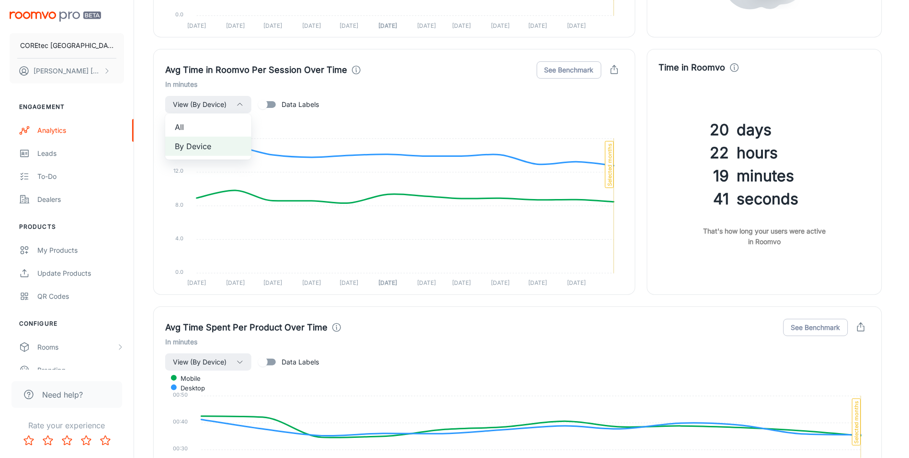
click at [231, 123] on span "All" at bounding box center [208, 126] width 67 height 11
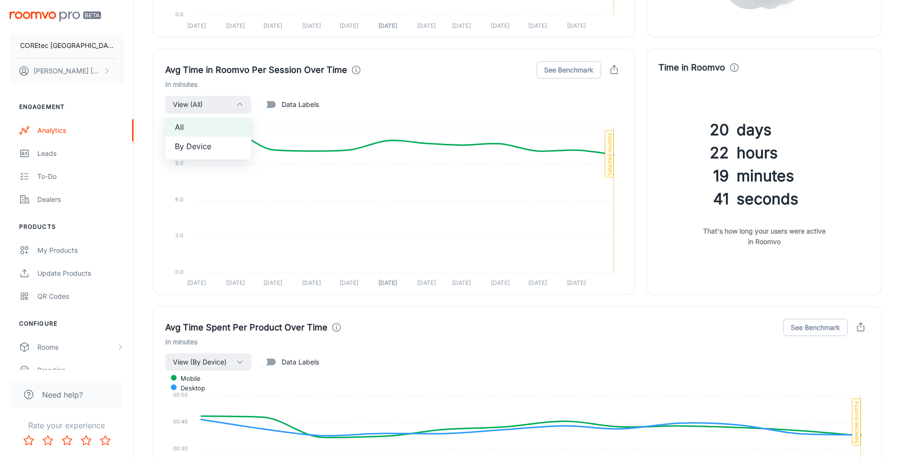
click at [306, 106] on div at bounding box center [454, 229] width 909 height 458
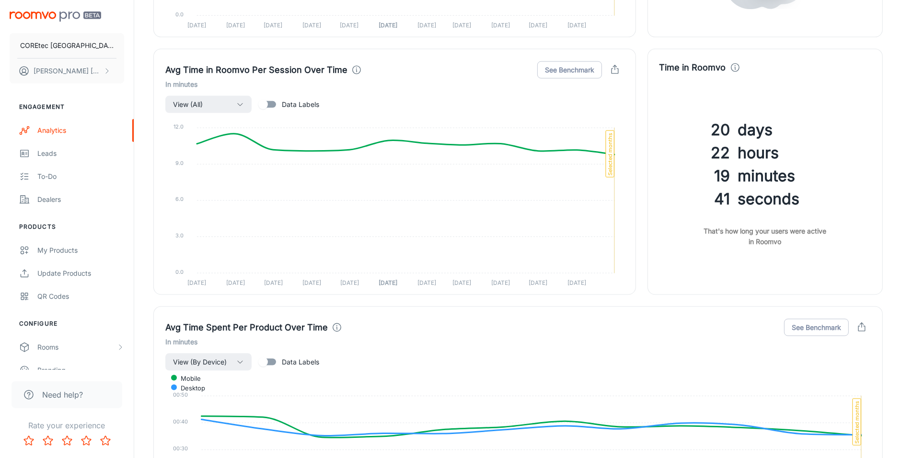
click at [284, 101] on span "Data Labels" at bounding box center [300, 104] width 37 height 11
click at [284, 101] on input "Data Labels" at bounding box center [263, 104] width 55 height 18
checkbox input "true"
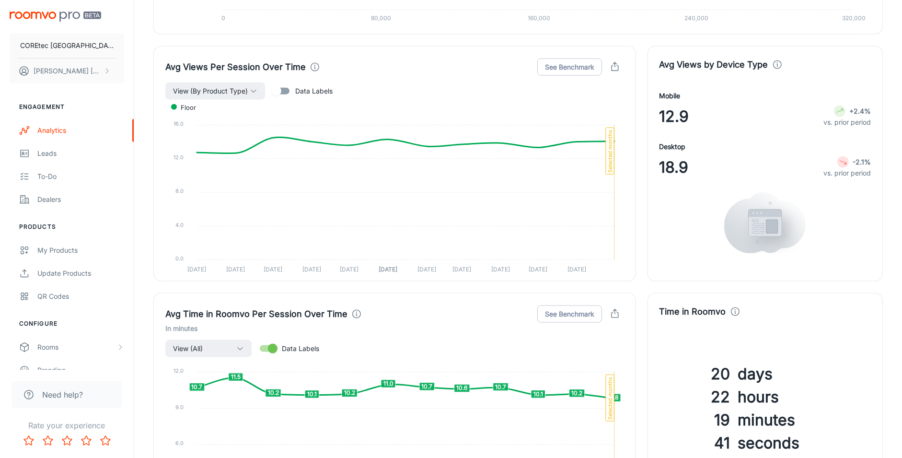
scroll to position [1315, 0]
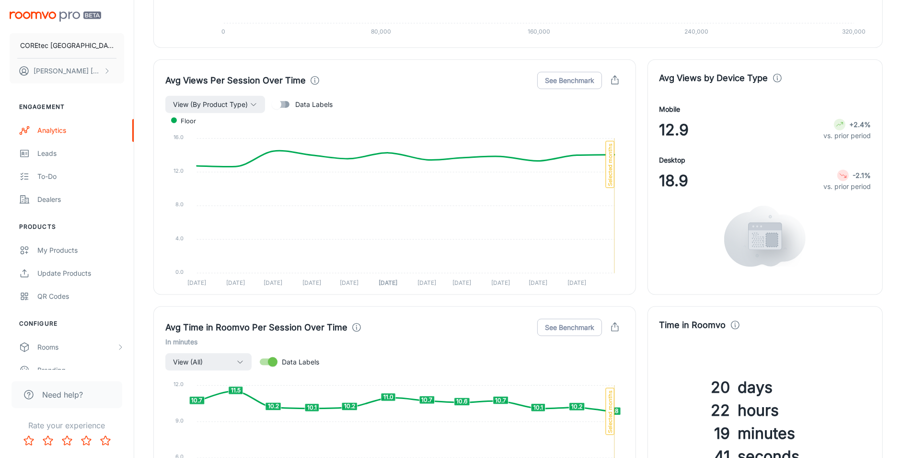
click at [281, 108] on input "Data Labels" at bounding box center [276, 104] width 55 height 18
checkbox input "true"
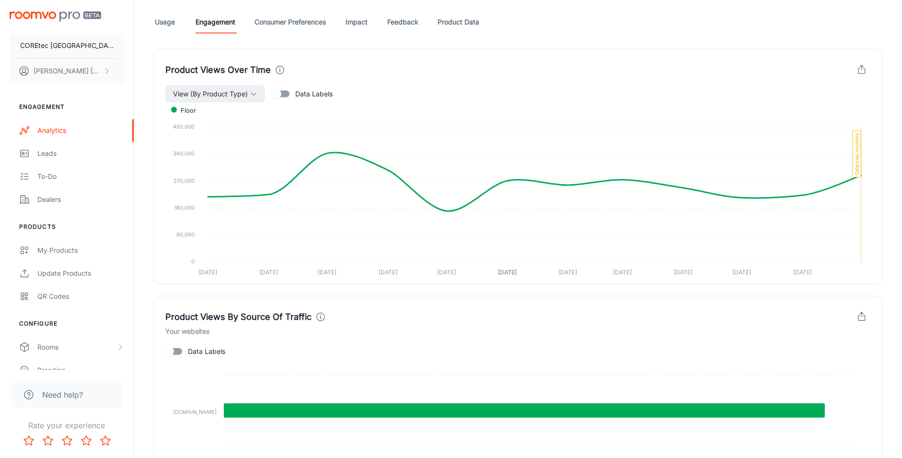
scroll to position [821, 0]
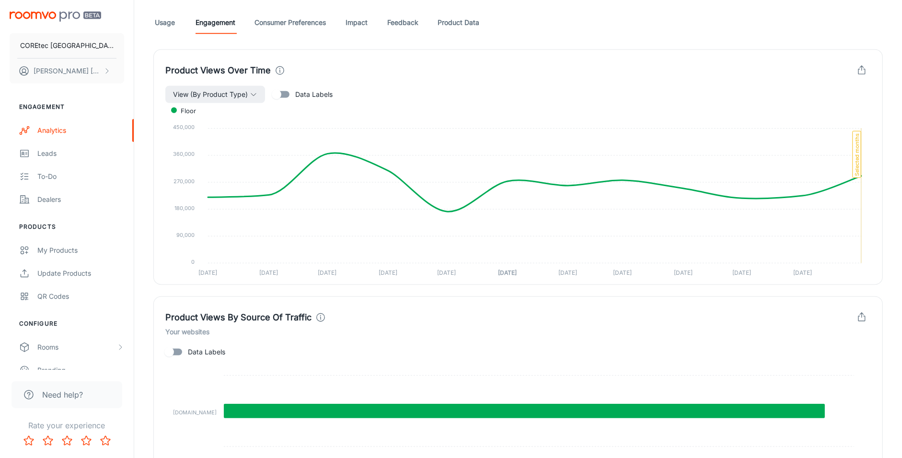
click at [286, 101] on input "Data Labels" at bounding box center [276, 94] width 55 height 18
checkbox input "true"
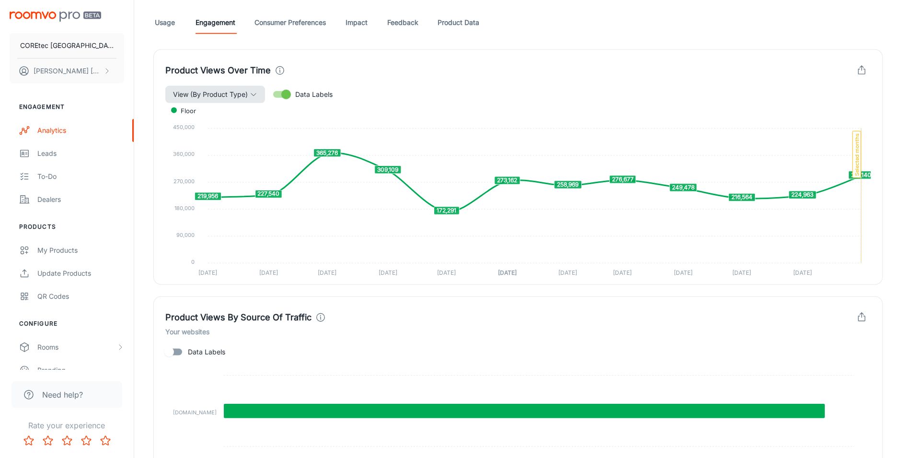
click at [226, 96] on span "View (By Product Type)" at bounding box center [210, 94] width 75 height 11
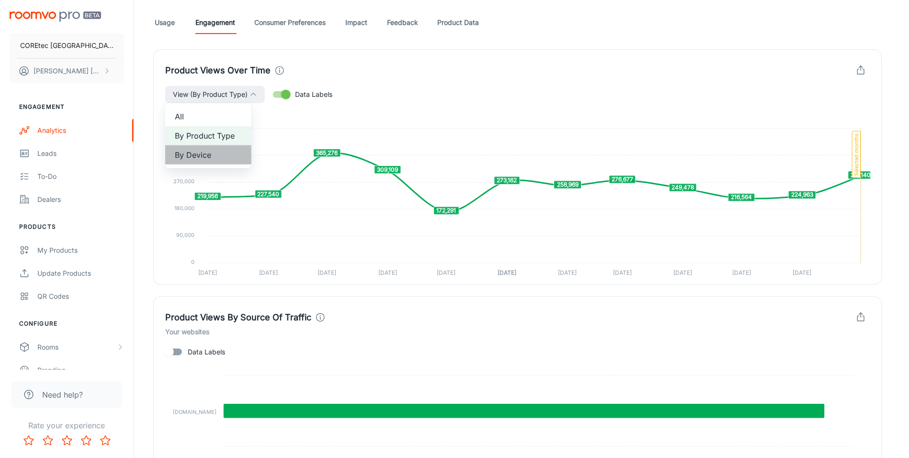
click at [207, 152] on span "By Device" at bounding box center [208, 154] width 67 height 11
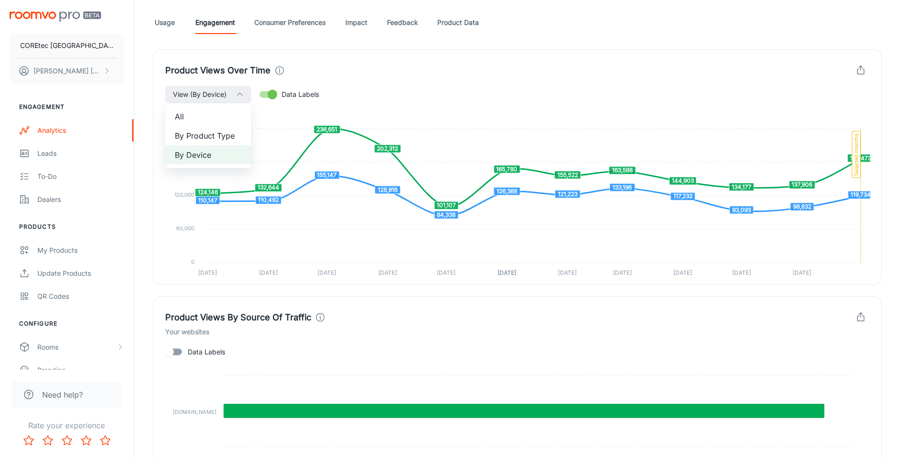
click at [663, 227] on div at bounding box center [454, 229] width 909 height 458
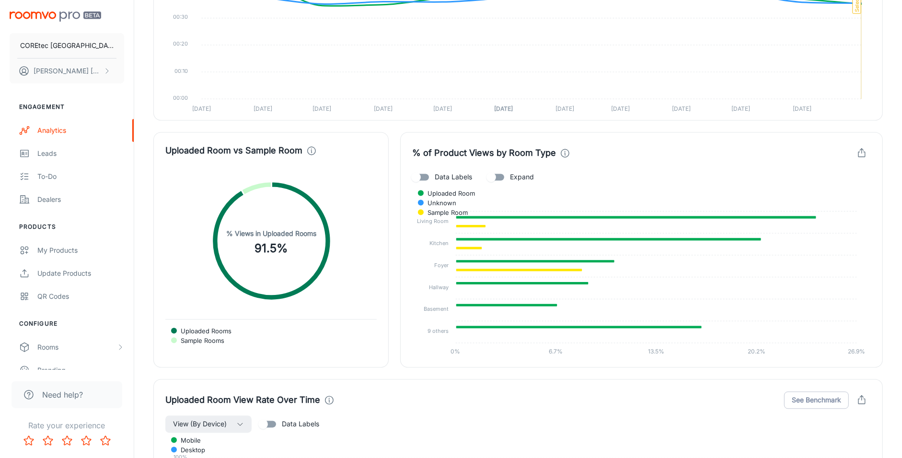
scroll to position [1995, 0]
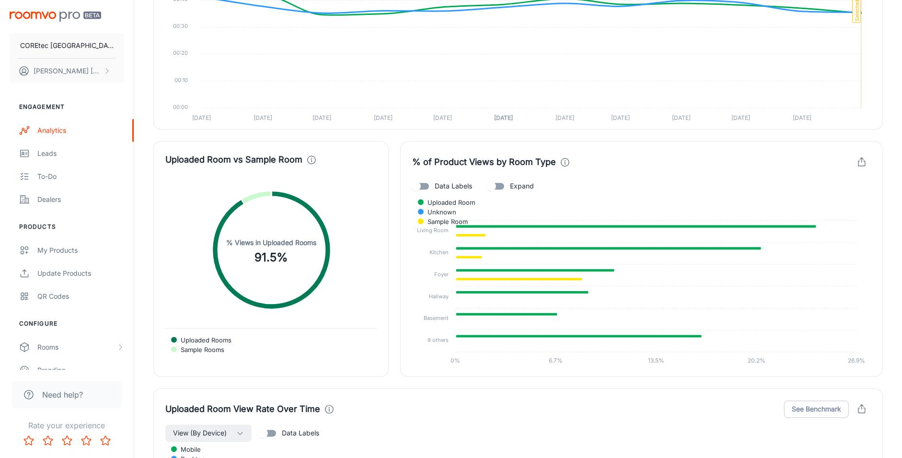
click at [493, 186] on input "Expand" at bounding box center [491, 186] width 55 height 18
checkbox input "true"
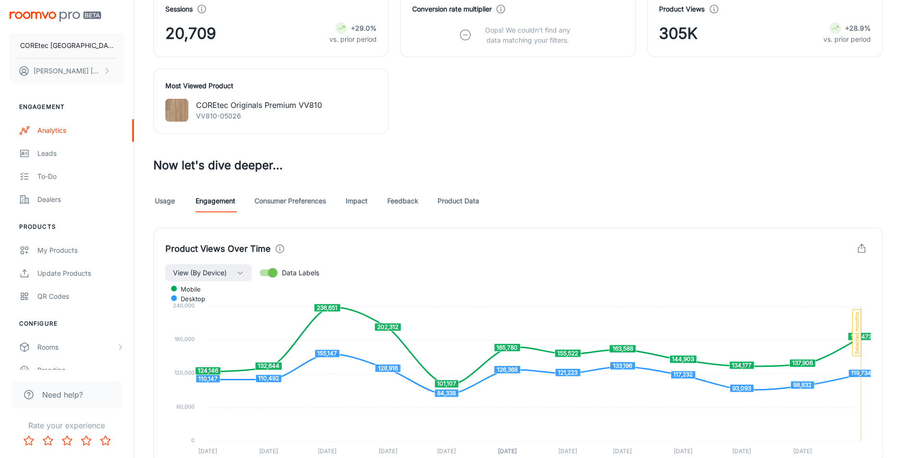
scroll to position [642, 0]
click at [276, 207] on link "Consumer Preferences" at bounding box center [289, 201] width 71 height 23
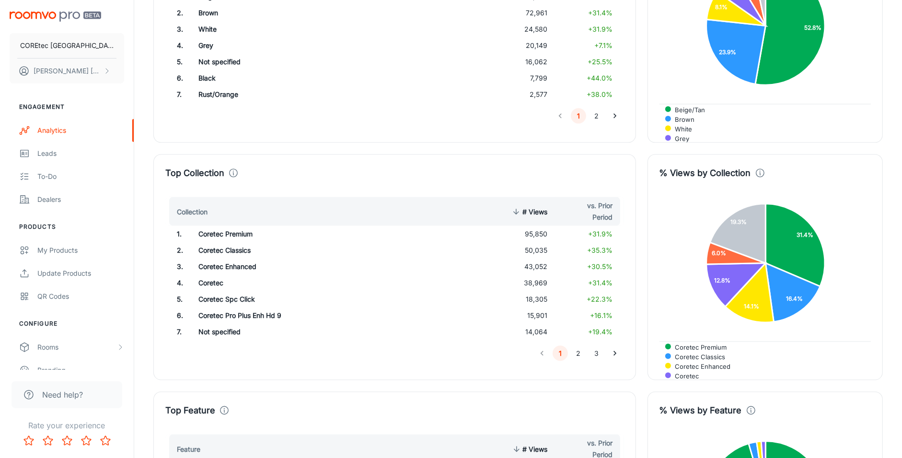
scroll to position [1529, 0]
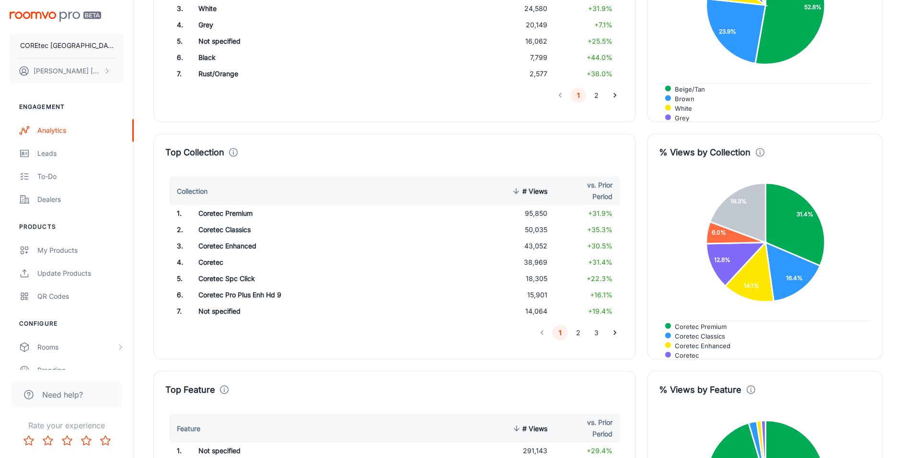
click at [577, 334] on button "2" at bounding box center [578, 332] width 15 height 15
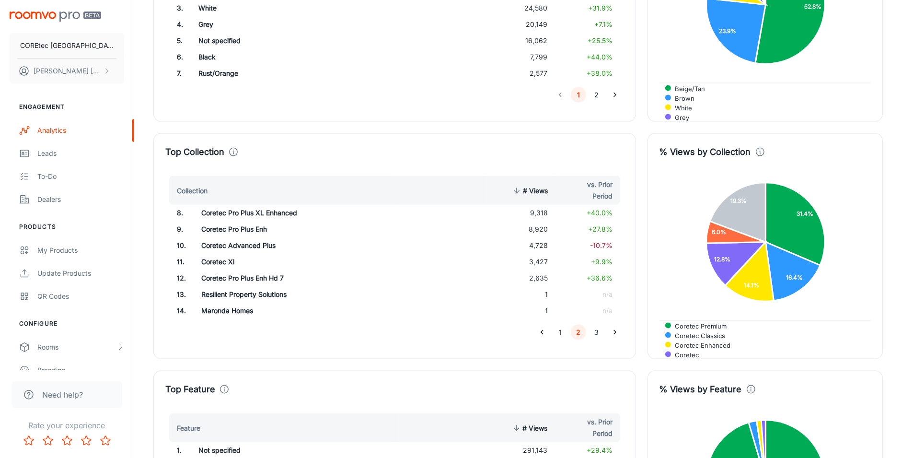
scroll to position [1536, 0]
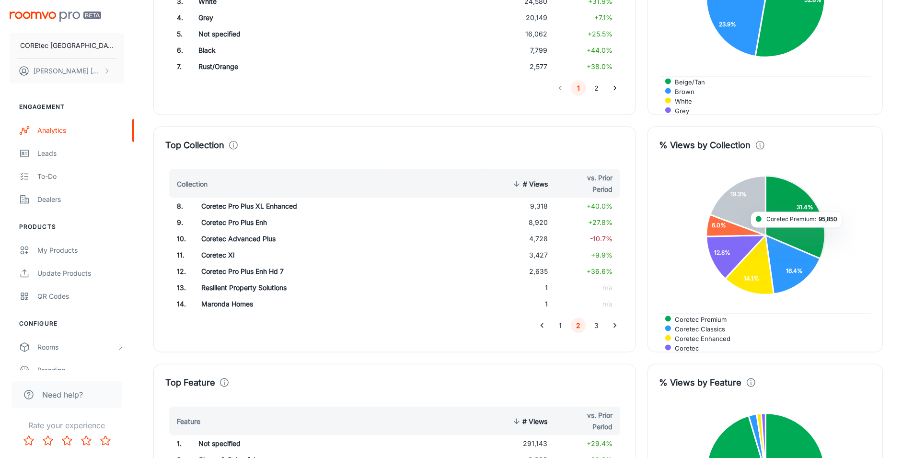
click at [797, 233] on icon at bounding box center [794, 217] width 59 height 82
click at [782, 227] on icon at bounding box center [795, 216] width 61 height 85
click at [534, 214] on td "8,920" at bounding box center [521, 222] width 69 height 16
click at [597, 326] on button "3" at bounding box center [596, 325] width 15 height 15
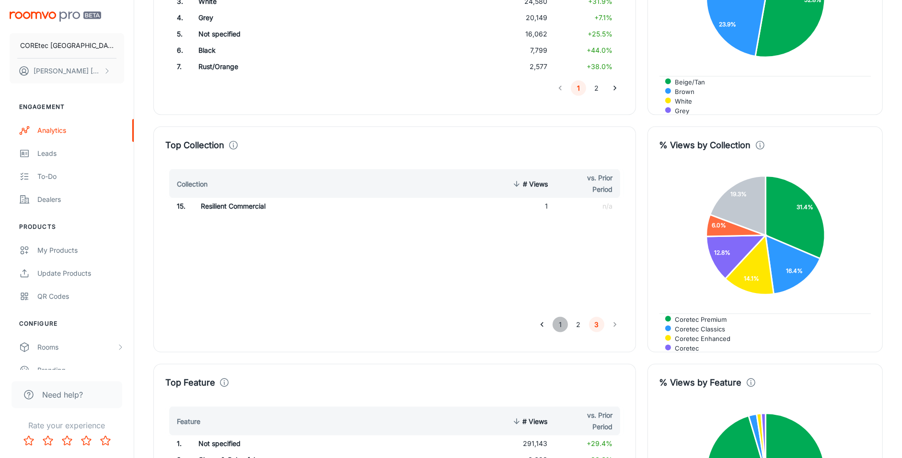
click at [563, 325] on button "1" at bounding box center [559, 324] width 15 height 15
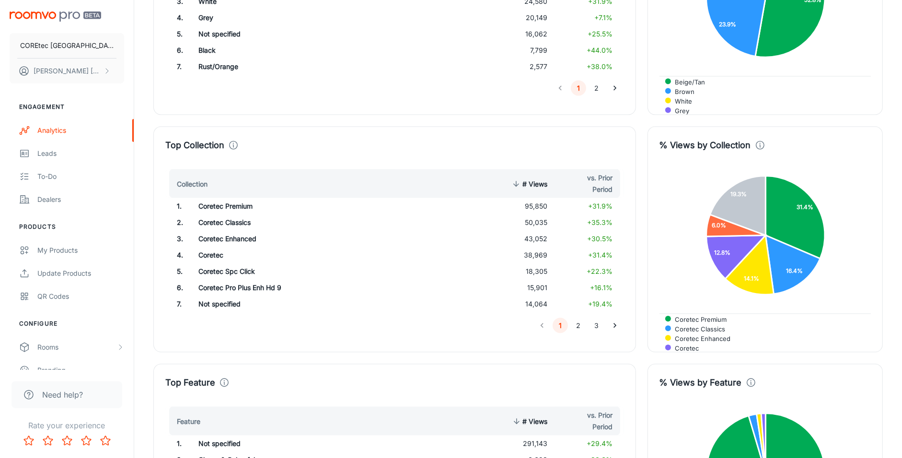
click at [814, 157] on div "% Views by Collection Coretec Premium Coretec Classics Coretec Enhanced Coretec…" at bounding box center [764, 239] width 235 height 226
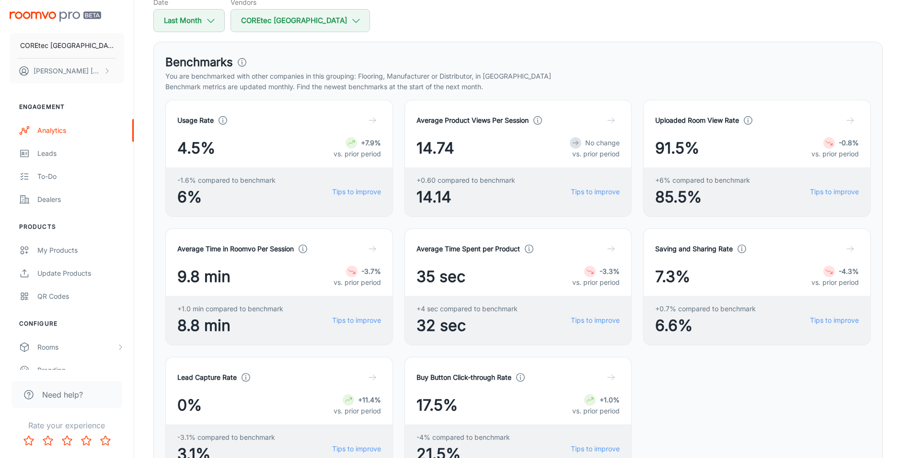
scroll to position [0, 0]
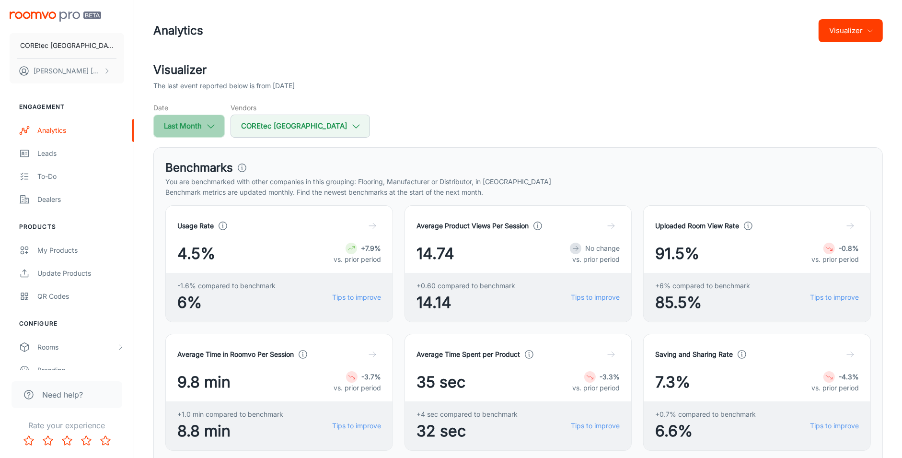
click at [199, 125] on button "Last Month" at bounding box center [188, 126] width 71 height 23
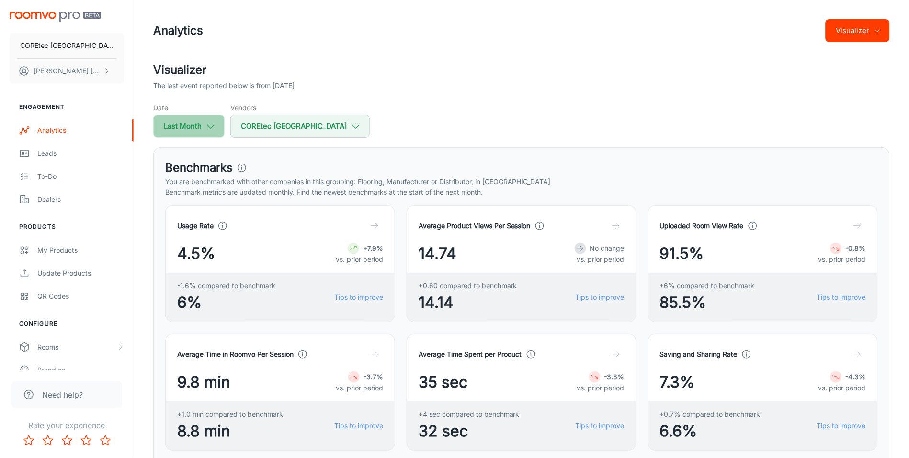
select select "6"
select select "2025"
select select "6"
select select "2025"
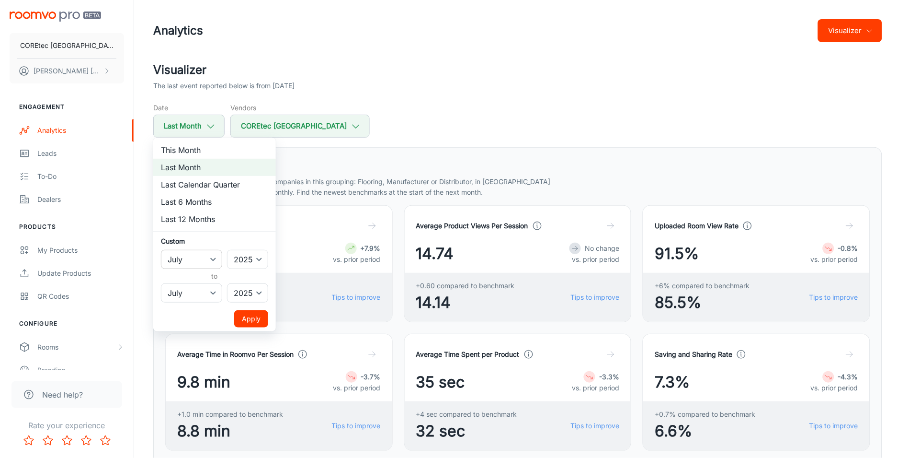
click at [216, 257] on select "January February March April May June July August September October November De…" at bounding box center [191, 259] width 61 height 19
select select "5"
click at [222, 296] on select "January February March April May June July August September October November De…" at bounding box center [191, 292] width 61 height 19
select select "5"
click at [252, 322] on button "Apply" at bounding box center [251, 318] width 34 height 17
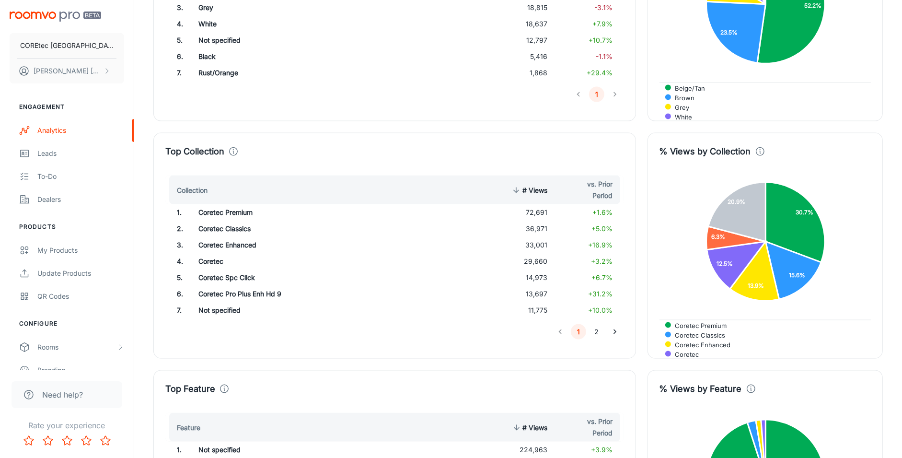
scroll to position [1532, 0]
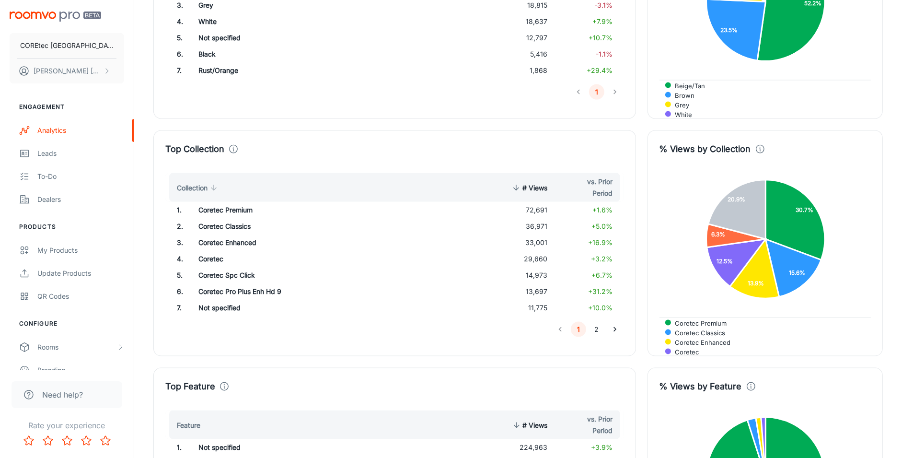
click at [191, 184] on span "Collection" at bounding box center [198, 187] width 43 height 11
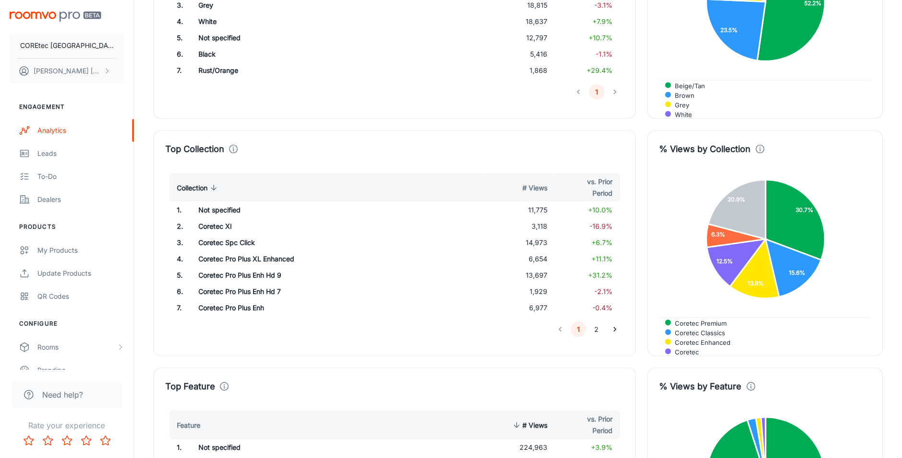
click at [191, 185] on span "Collection" at bounding box center [198, 187] width 43 height 11
click at [540, 186] on span "# Views" at bounding box center [528, 187] width 37 height 11
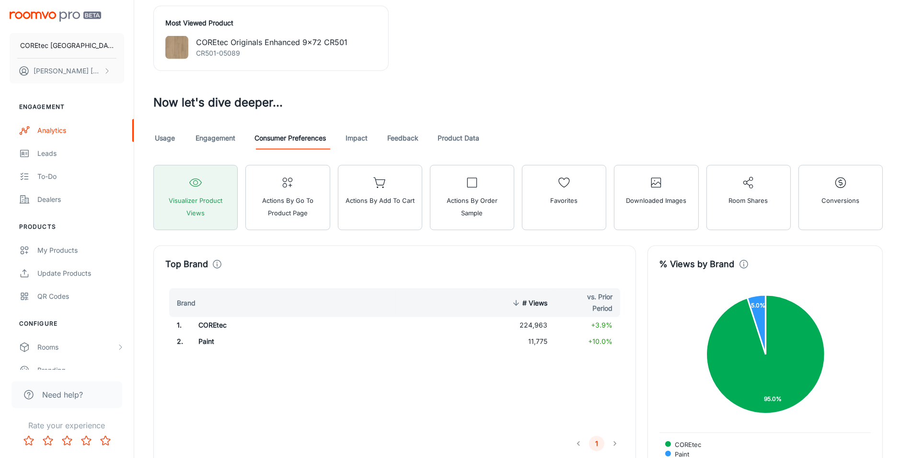
scroll to position [704, 0]
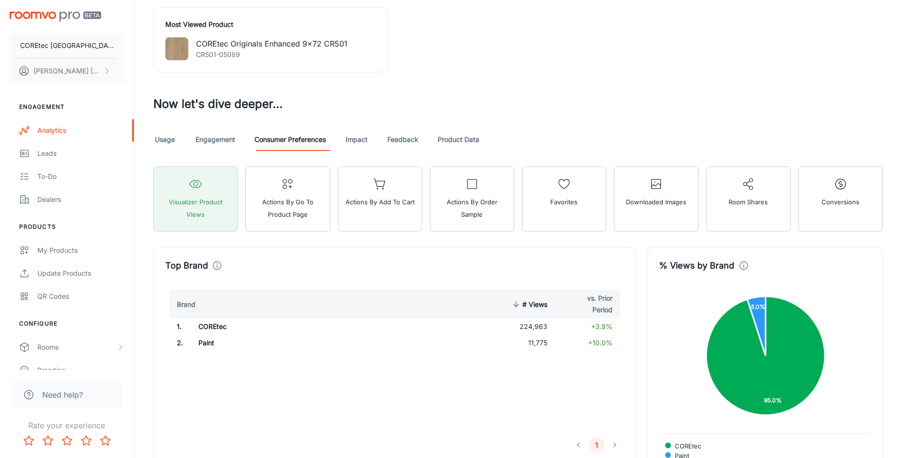
click at [232, 147] on link "Engagement" at bounding box center [215, 139] width 40 height 23
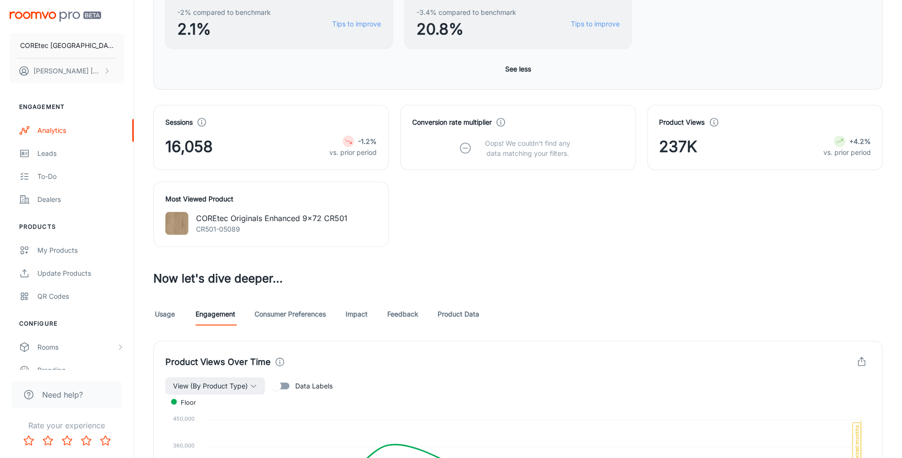
scroll to position [533, 0]
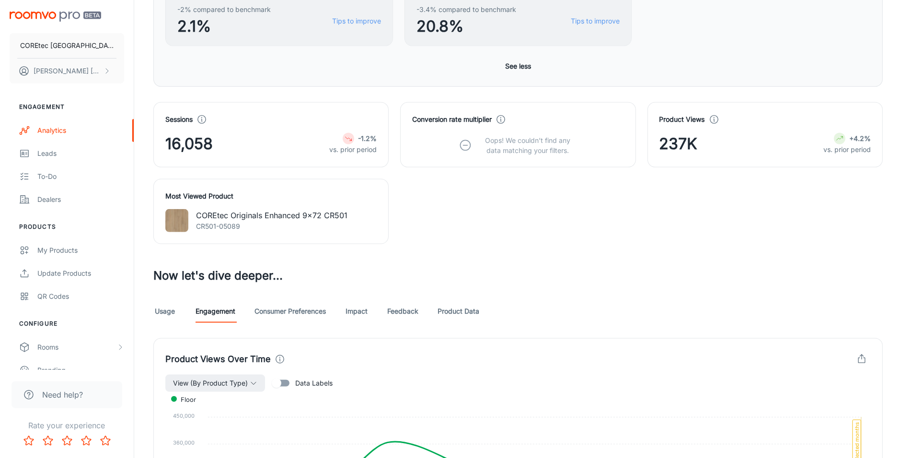
click at [464, 312] on link "Product Data" at bounding box center [458, 310] width 42 height 23
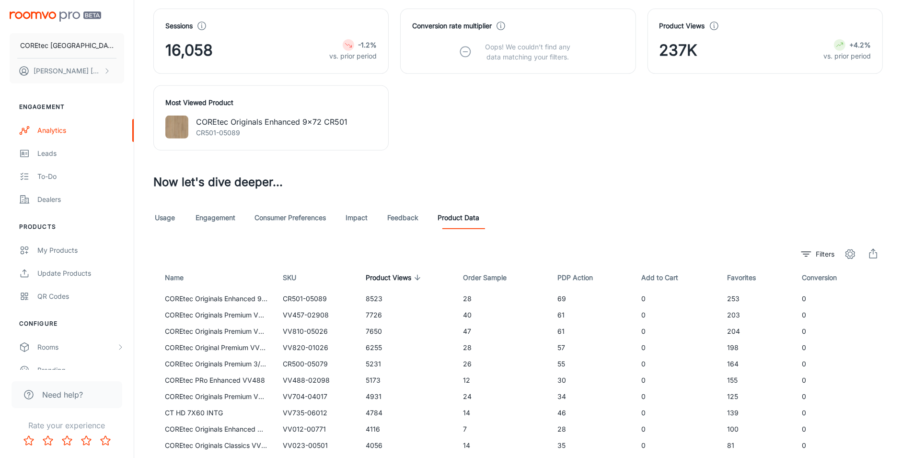
scroll to position [683, 0]
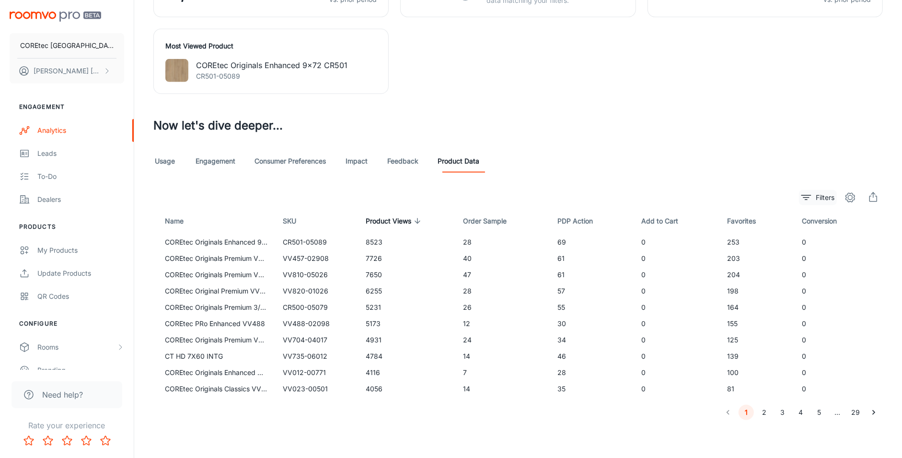
click at [817, 200] on p "Filters" at bounding box center [824, 197] width 19 height 11
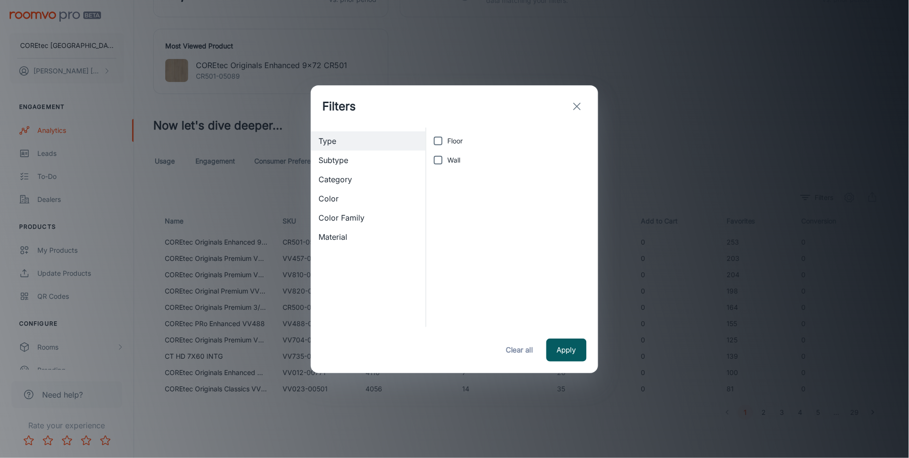
click at [437, 143] on input "Floor" at bounding box center [438, 140] width 19 height 19
checkbox input "true"
click at [336, 162] on span "Subtype" at bounding box center [369, 159] width 100 height 11
click at [334, 180] on span "Category" at bounding box center [369, 178] width 100 height 11
click at [440, 140] on input "Luxury Vinyl" at bounding box center [438, 140] width 19 height 19
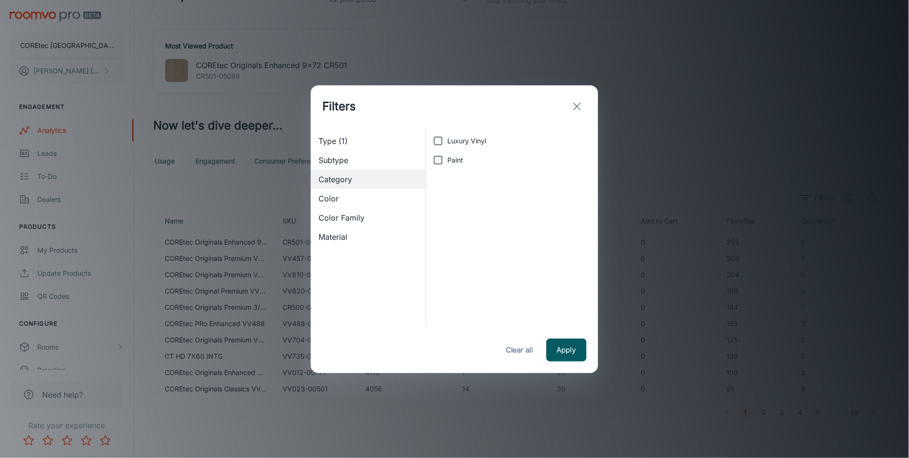
checkbox input "true"
click at [336, 198] on span "Color" at bounding box center [369, 198] width 100 height 11
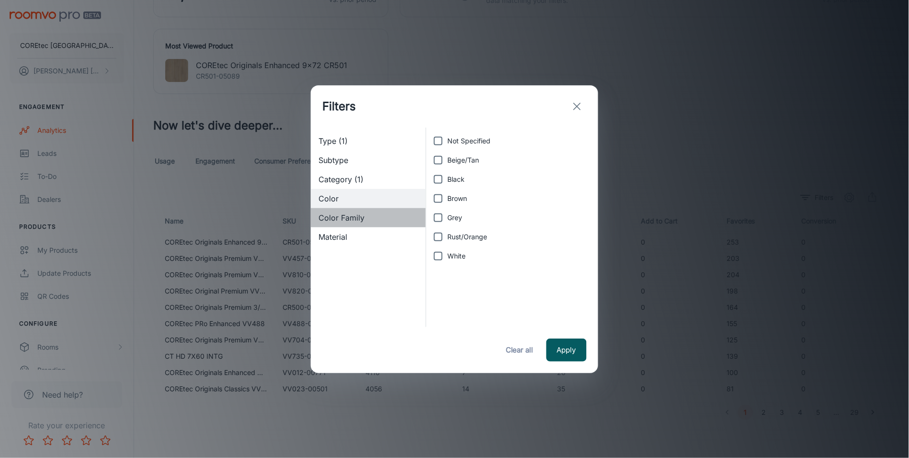
click at [334, 216] on span "Color Family" at bounding box center [369, 217] width 100 height 11
click at [332, 234] on span "Material" at bounding box center [369, 236] width 100 height 11
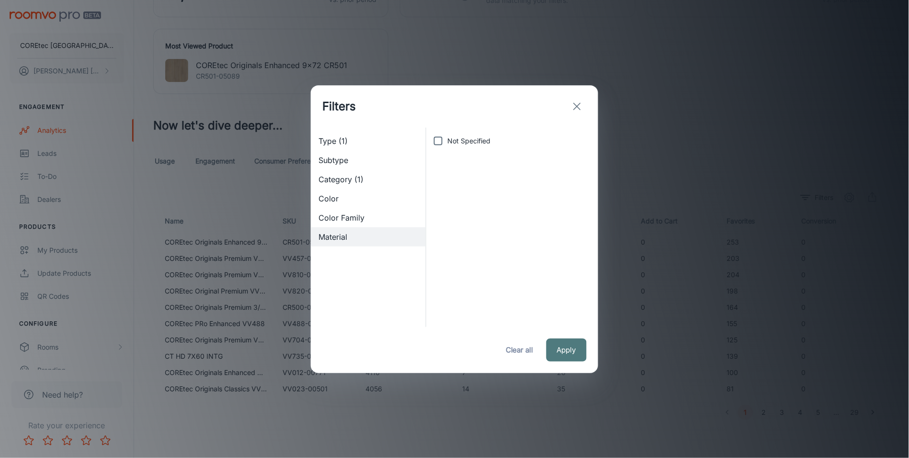
click at [562, 344] on button "Apply" at bounding box center [567, 349] width 40 height 23
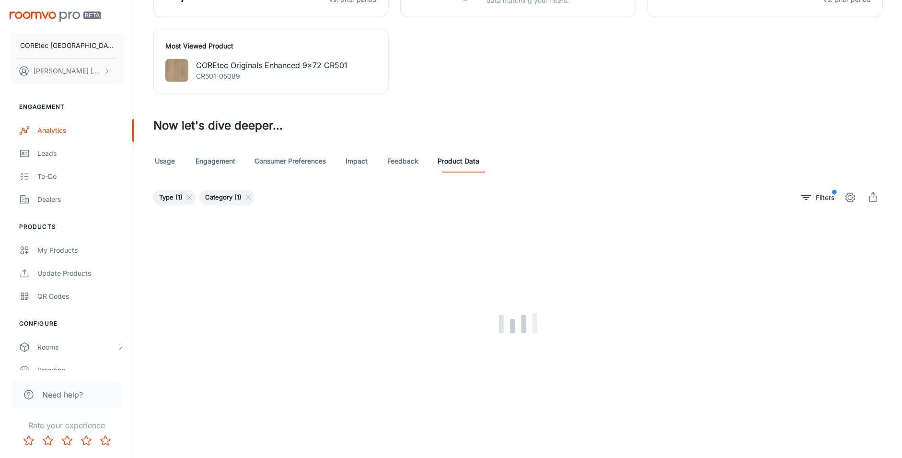
click at [851, 197] on icon "settings" at bounding box center [849, 197] width 11 height 11
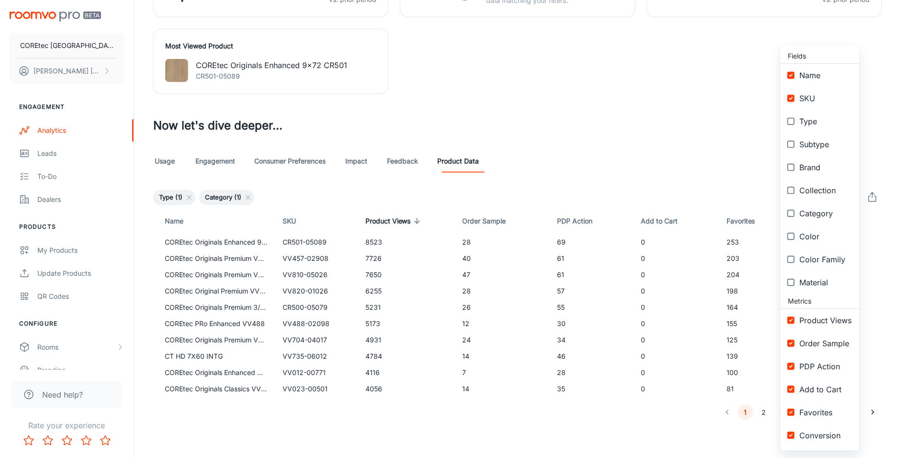
click at [790, 191] on input "checkbox" at bounding box center [791, 190] width 17 height 17
checkbox input "true"
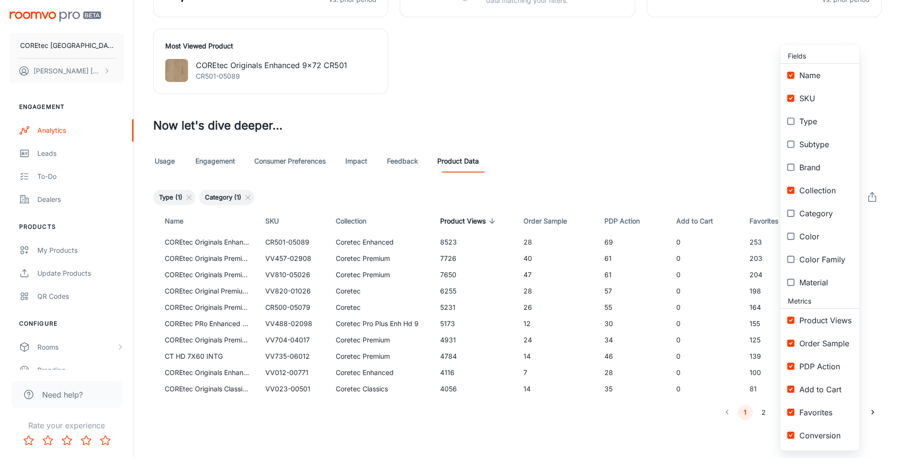
click at [790, 435] on input "checkbox" at bounding box center [791, 434] width 17 height 17
checkbox input "false"
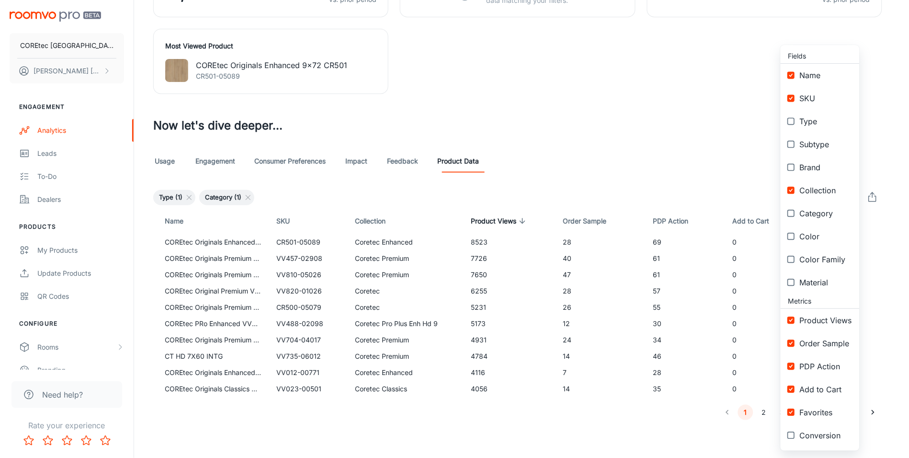
click at [790, 413] on input "checkbox" at bounding box center [791, 411] width 17 height 17
checkbox input "false"
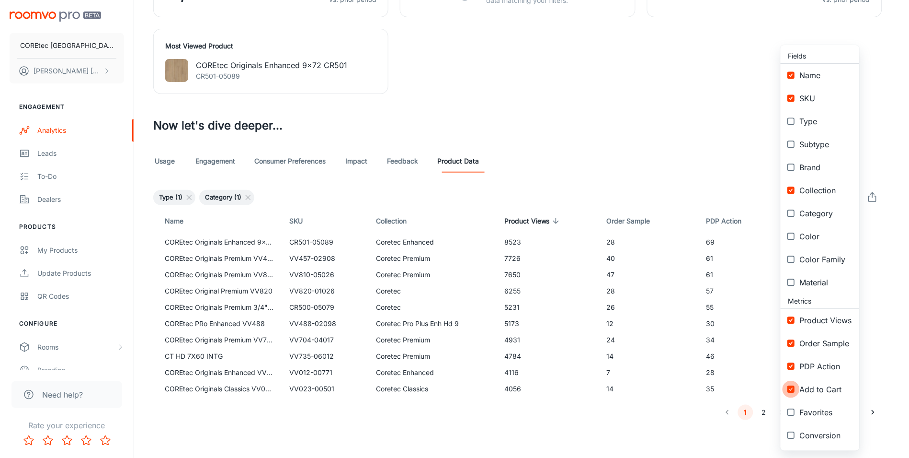
click at [794, 389] on input "checkbox" at bounding box center [791, 388] width 17 height 17
checkbox input "false"
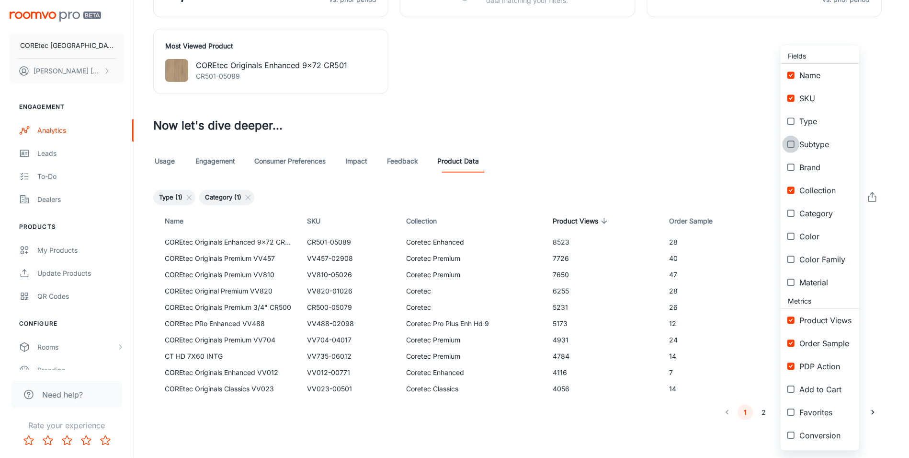
click at [791, 143] on input "checkbox" at bounding box center [791, 144] width 17 height 17
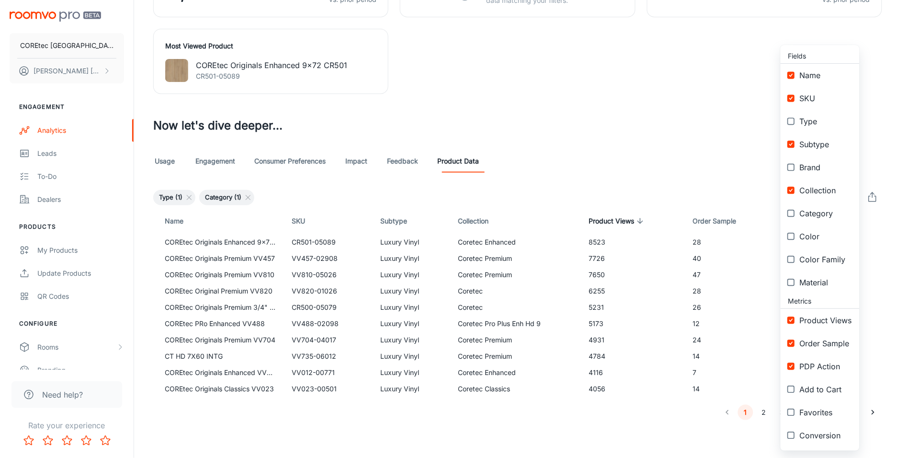
click at [791, 143] on input "checkbox" at bounding box center [791, 144] width 17 height 17
checkbox input "false"
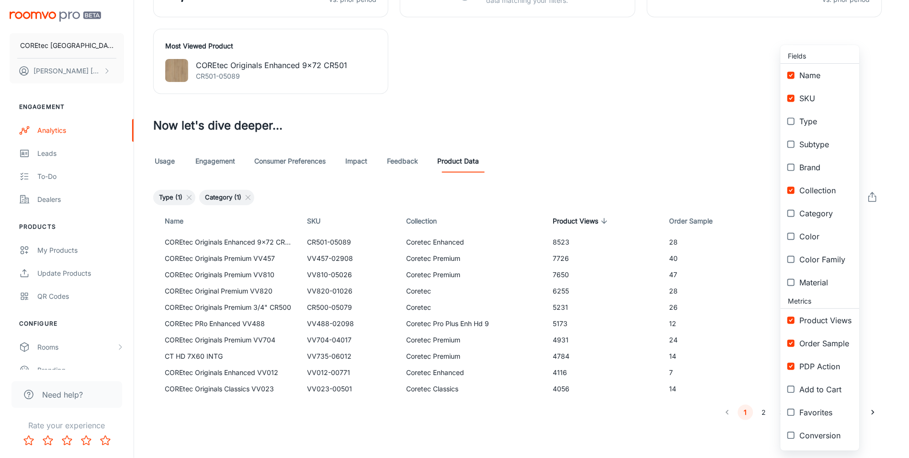
click at [671, 62] on div at bounding box center [454, 229] width 909 height 458
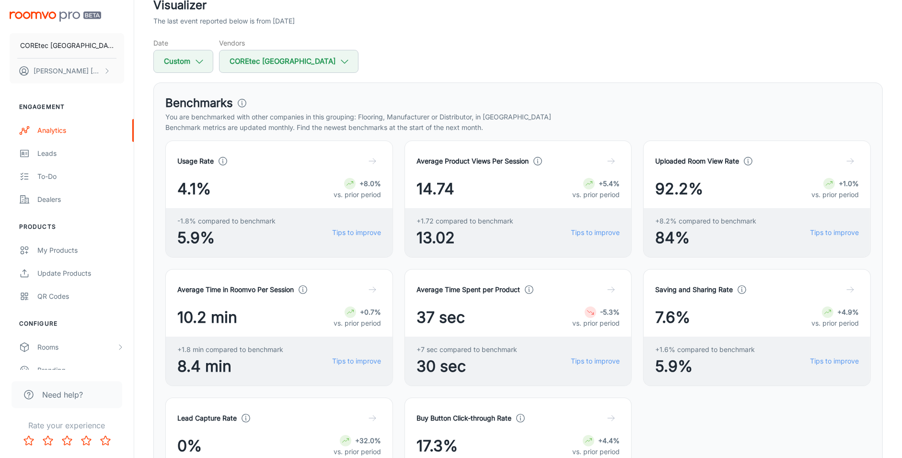
scroll to position [0, 0]
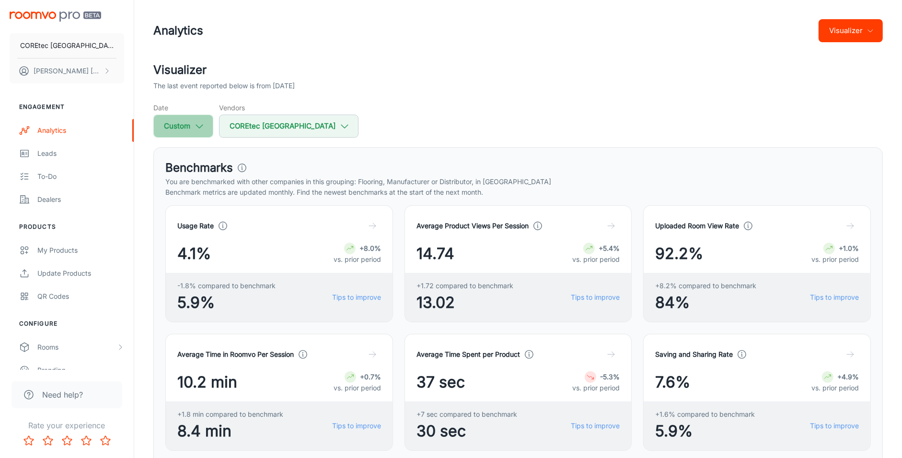
click at [208, 131] on button "Custom" at bounding box center [183, 126] width 60 height 23
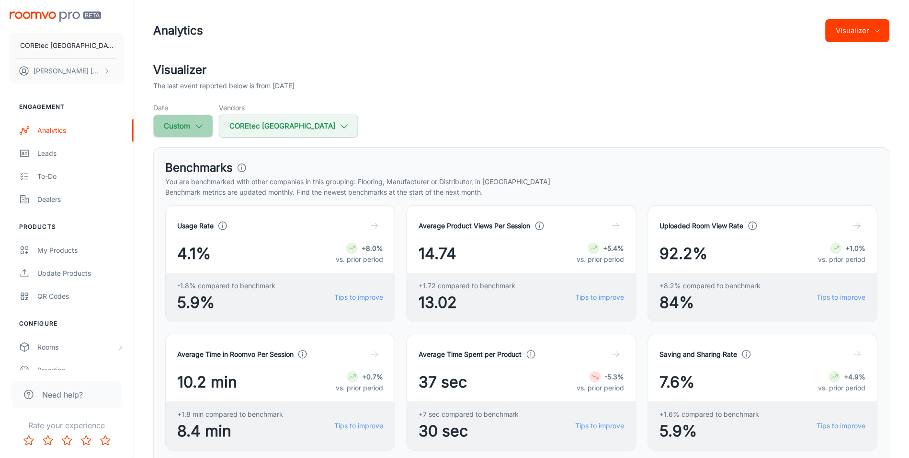
select select "5"
select select "2025"
select select "5"
select select "2025"
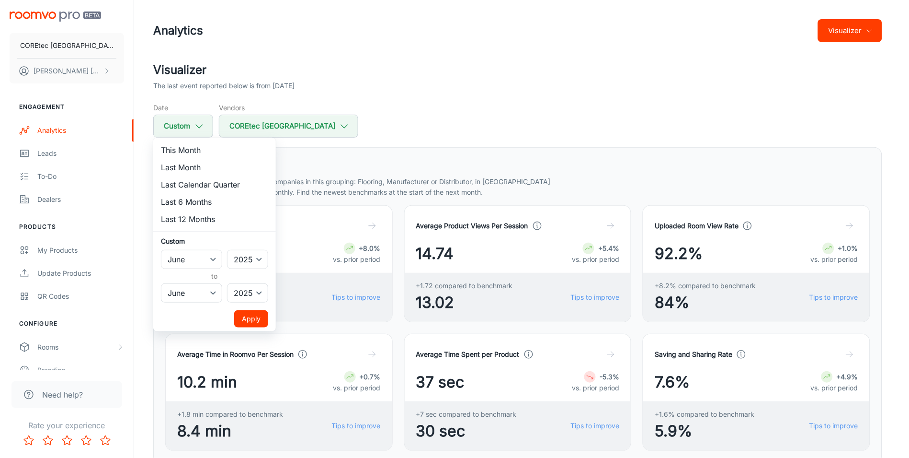
click at [185, 169] on li "Last Month" at bounding box center [214, 167] width 123 height 17
select select "6"
drag, startPoint x: 244, startPoint y: 314, endPoint x: 250, endPoint y: 318, distance: 6.5
click at [244, 314] on button "Apply" at bounding box center [251, 318] width 34 height 17
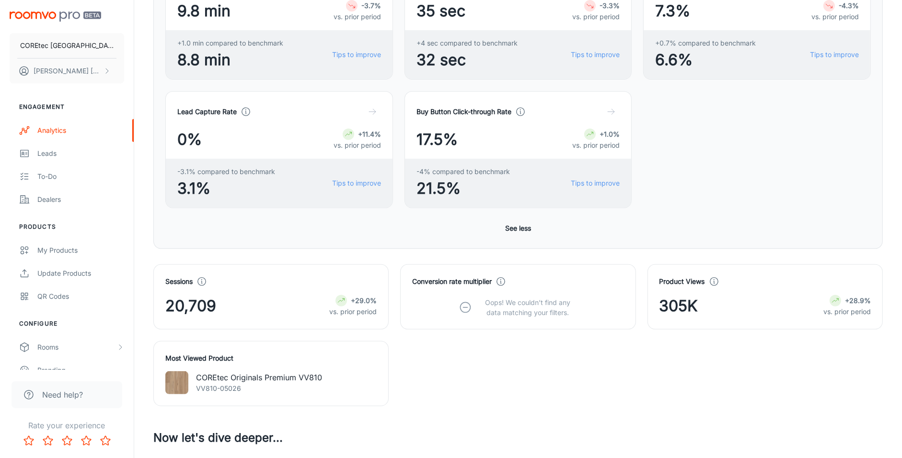
scroll to position [683, 0]
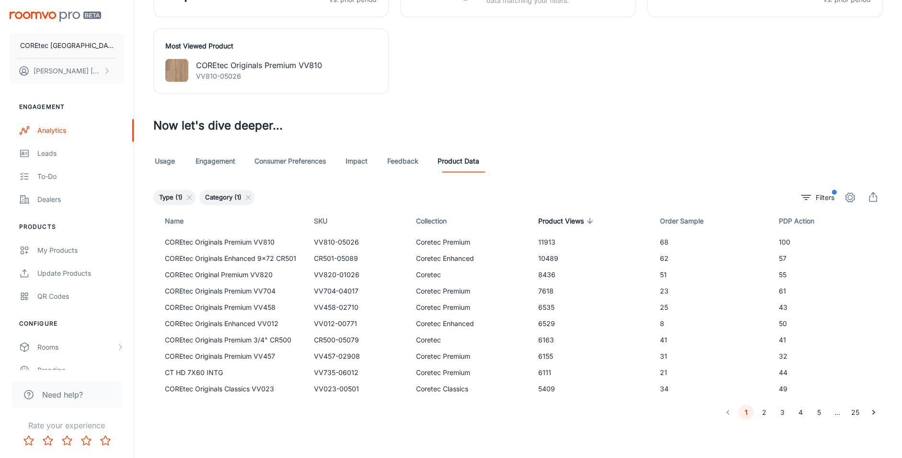
click at [763, 413] on button "2" at bounding box center [764, 411] width 15 height 15
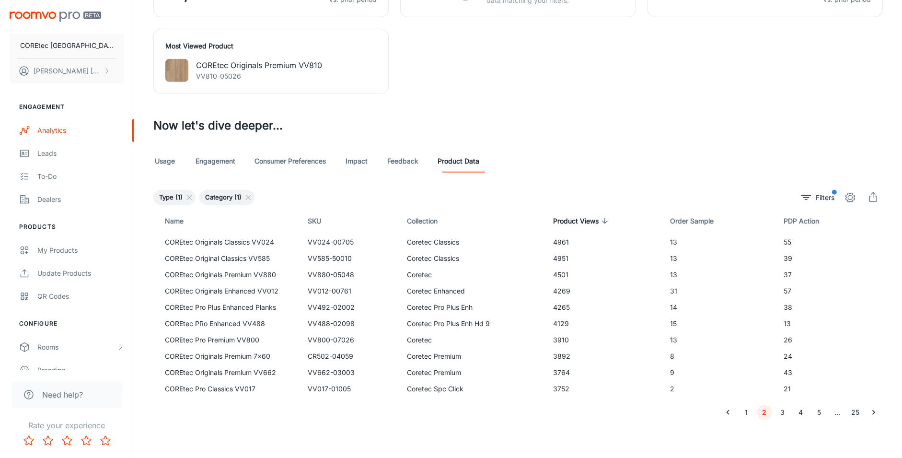
click at [871, 202] on icon "export" at bounding box center [872, 197] width 11 height 11
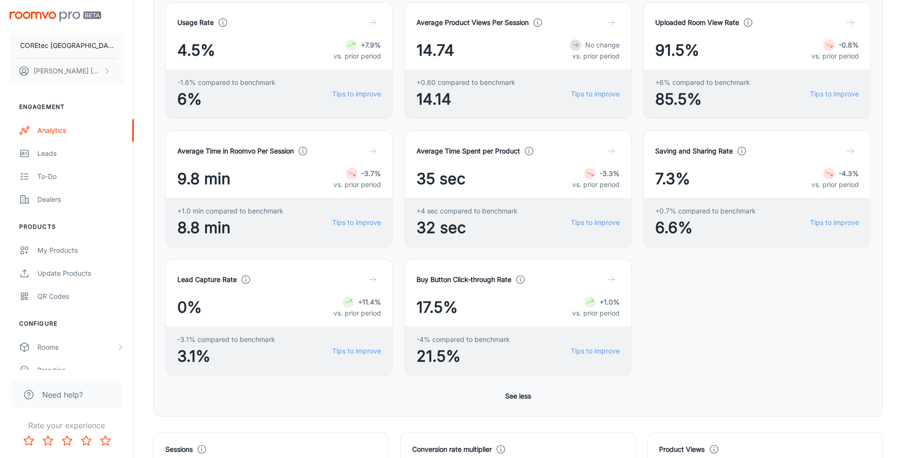
scroll to position [0, 0]
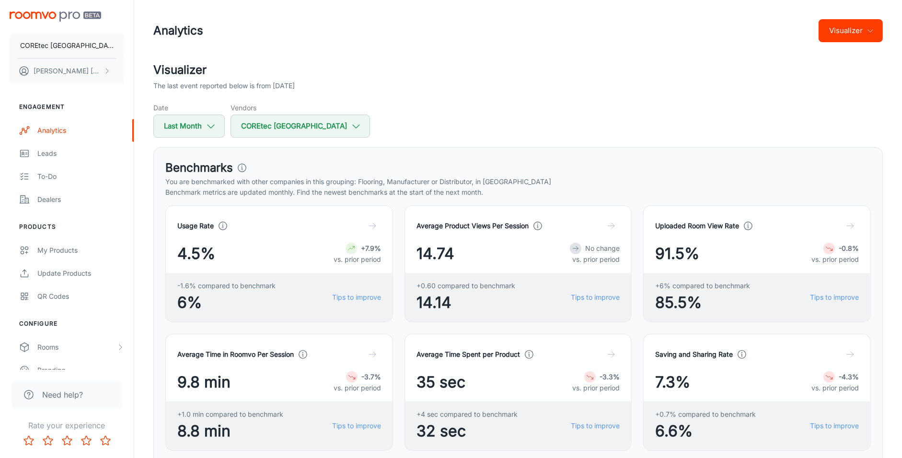
click at [854, 39] on button "Visualizer" at bounding box center [850, 30] width 64 height 23
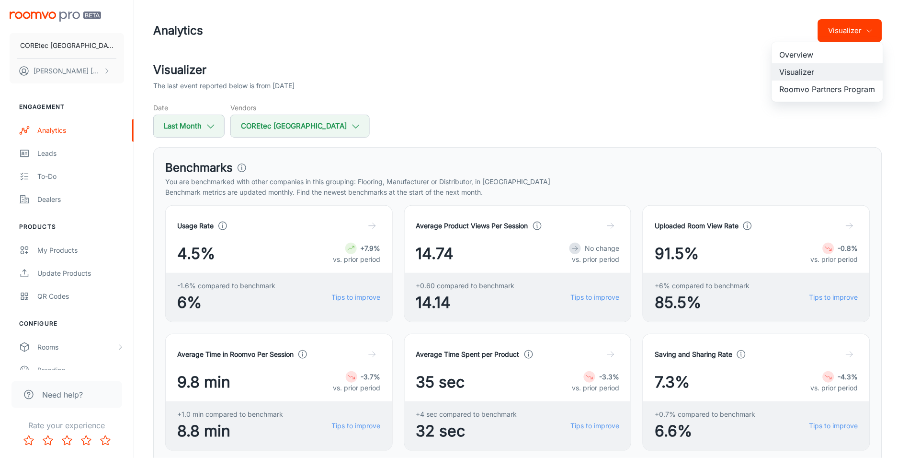
click at [834, 89] on li "Roomvo Partners Program" at bounding box center [827, 88] width 111 height 17
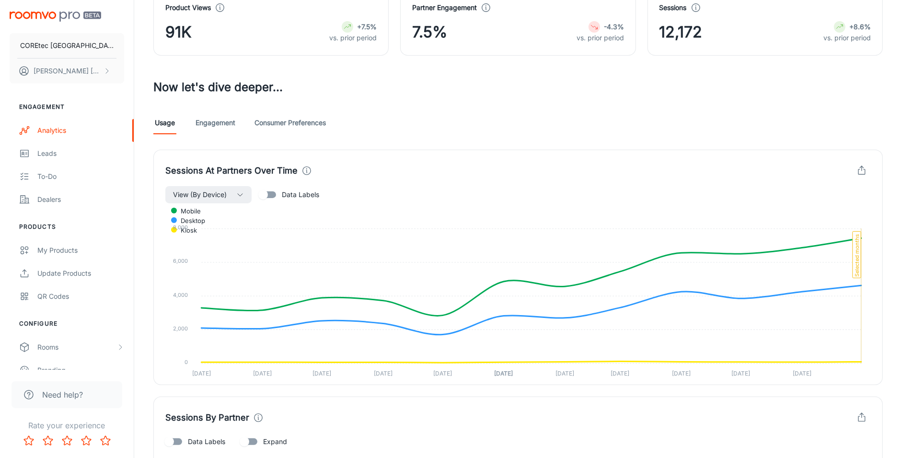
scroll to position [162, 0]
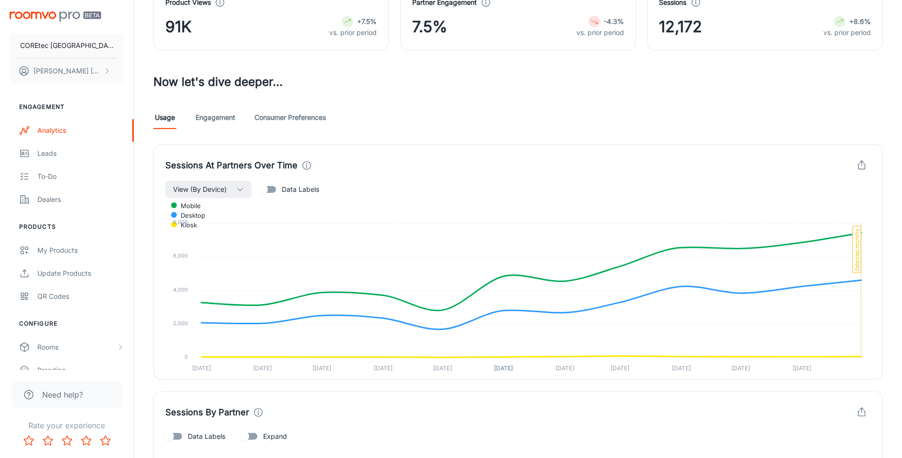
click at [277, 185] on input "Data Labels" at bounding box center [263, 189] width 55 height 18
checkbox input "true"
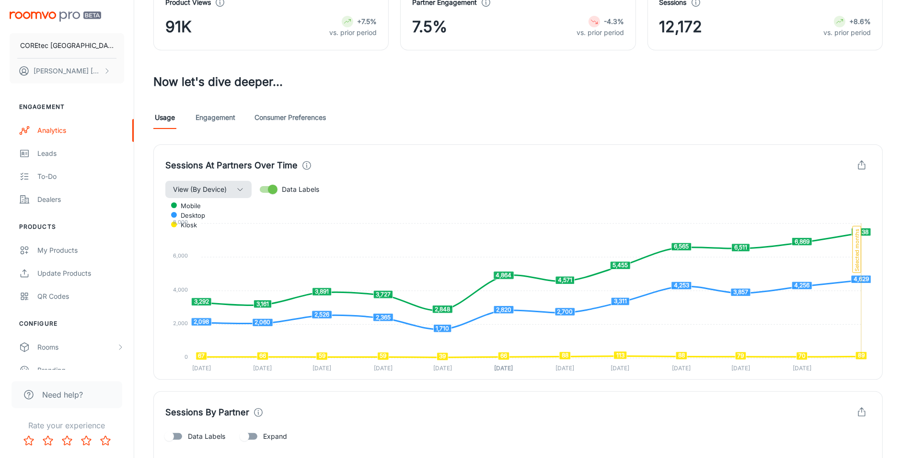
click at [240, 190] on polyline "button" at bounding box center [240, 189] width 5 height 2
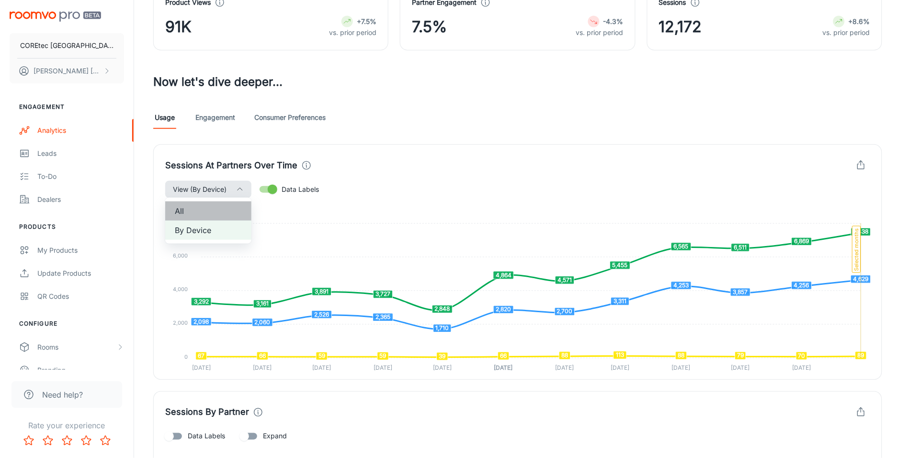
click at [226, 206] on span "All" at bounding box center [208, 210] width 67 height 11
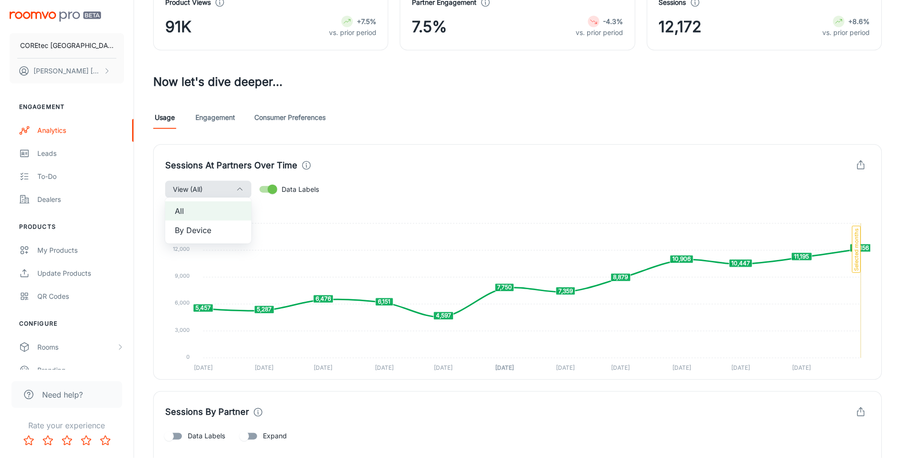
click at [767, 226] on div at bounding box center [454, 229] width 909 height 458
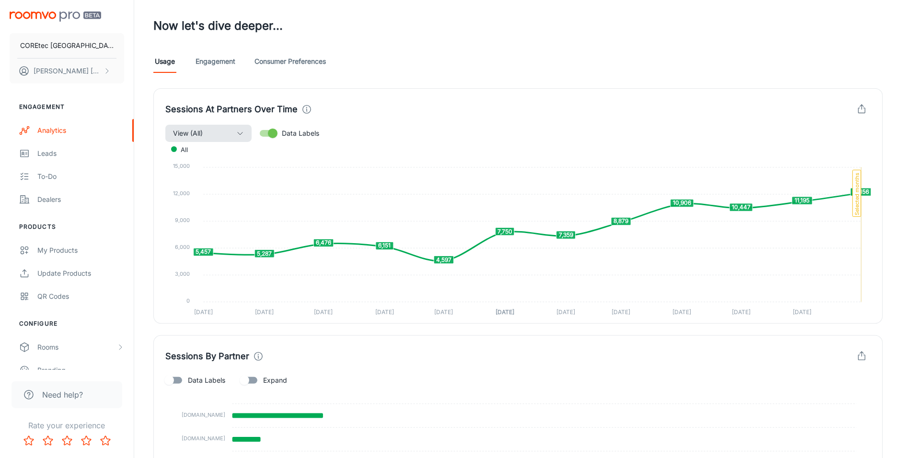
scroll to position [147, 0]
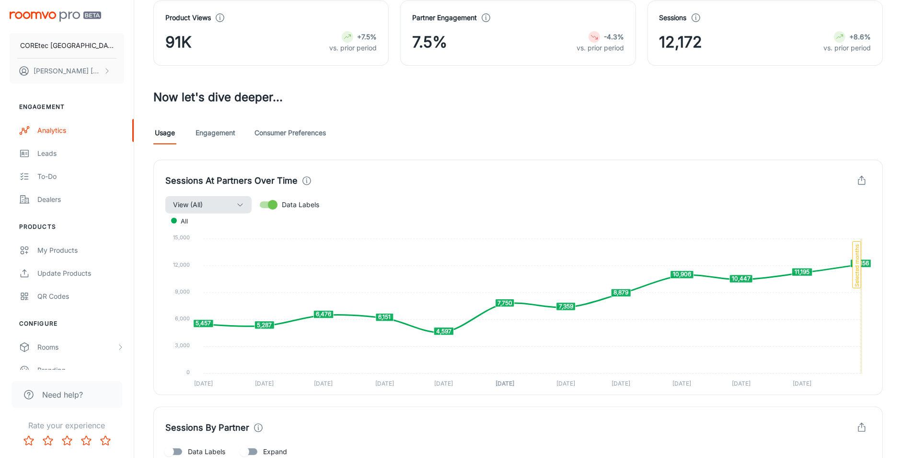
click at [200, 134] on link "Engagement" at bounding box center [215, 132] width 40 height 23
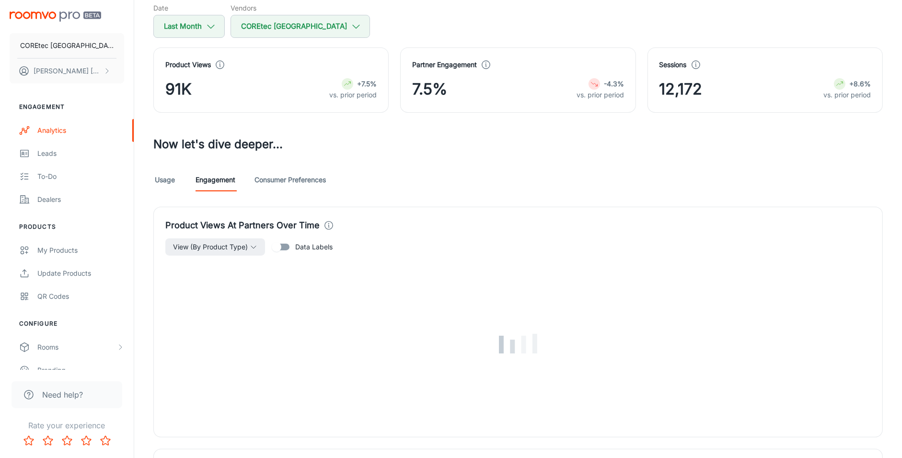
scroll to position [169, 0]
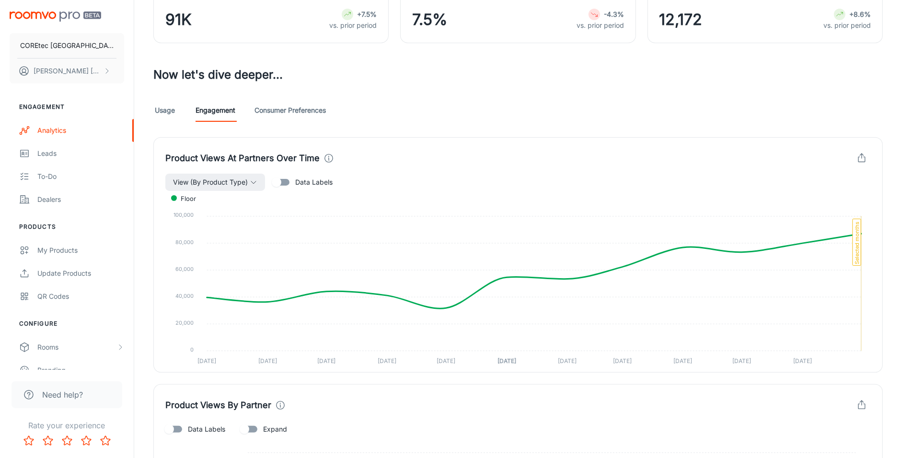
click at [287, 181] on input "Data Labels" at bounding box center [276, 182] width 55 height 18
checkbox input "true"
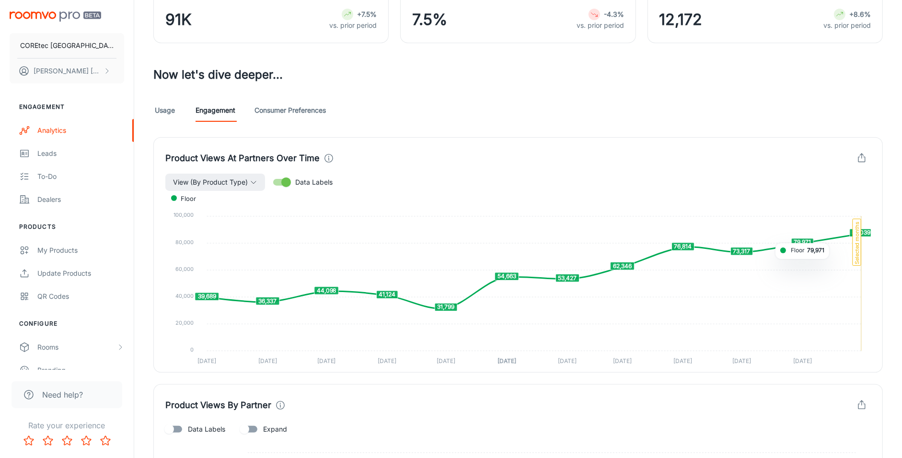
click at [832, 217] on foreignobject "Floor" at bounding box center [517, 278] width 705 height 175
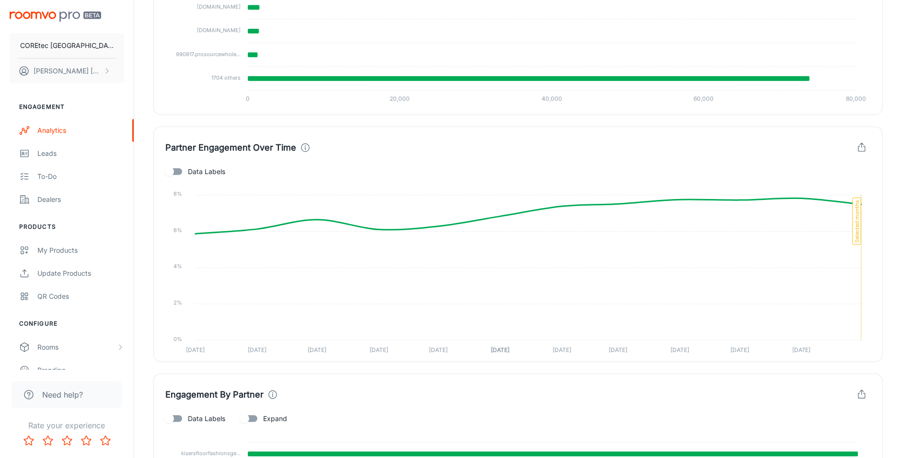
scroll to position [714, 0]
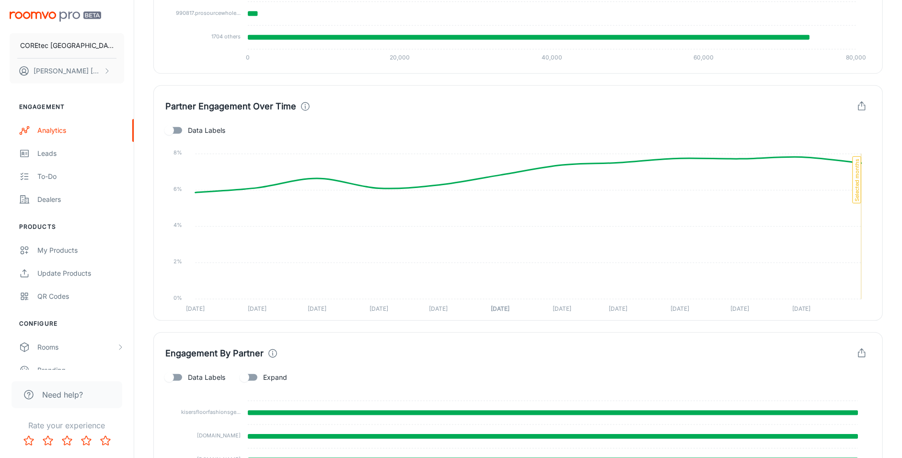
click at [172, 132] on input "Data Labels" at bounding box center [169, 130] width 55 height 18
checkbox input "true"
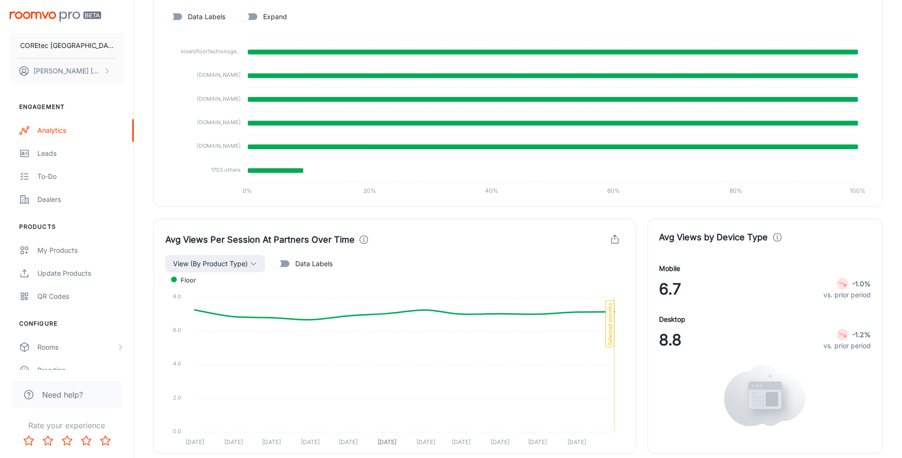
scroll to position [1126, 0]
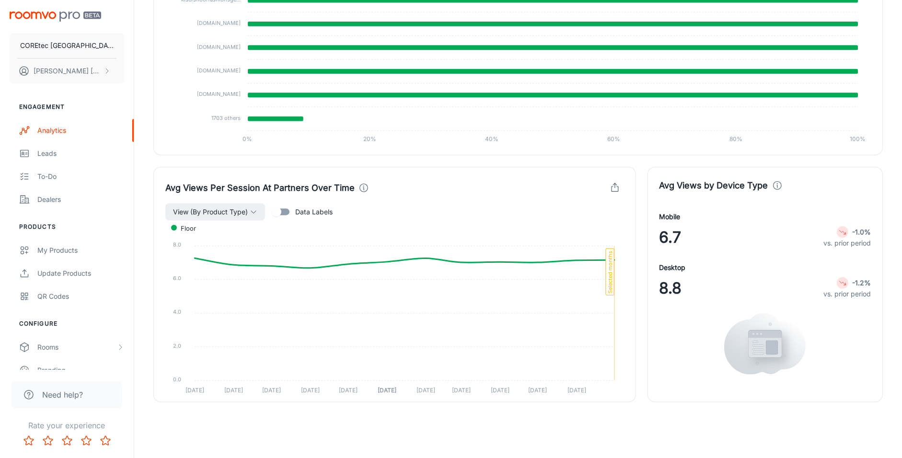
click at [285, 212] on input "Data Labels" at bounding box center [276, 212] width 55 height 18
checkbox input "true"
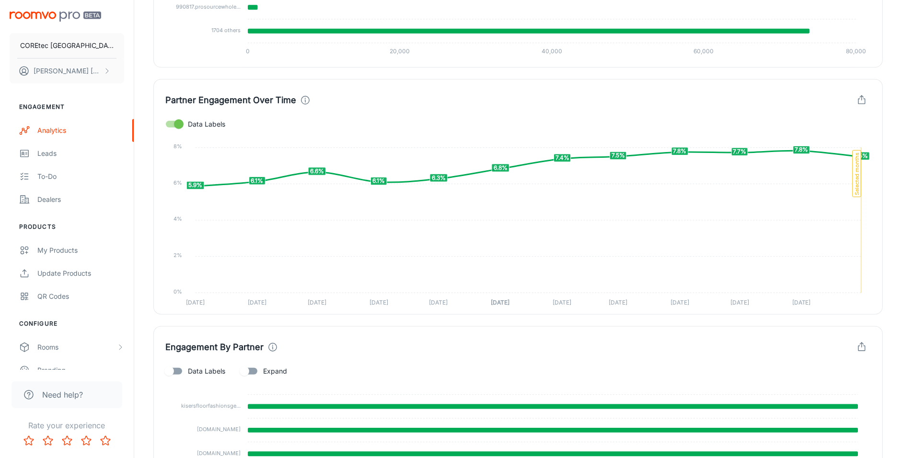
scroll to position [720, 0]
